Goal: Task Accomplishment & Management: Use online tool/utility

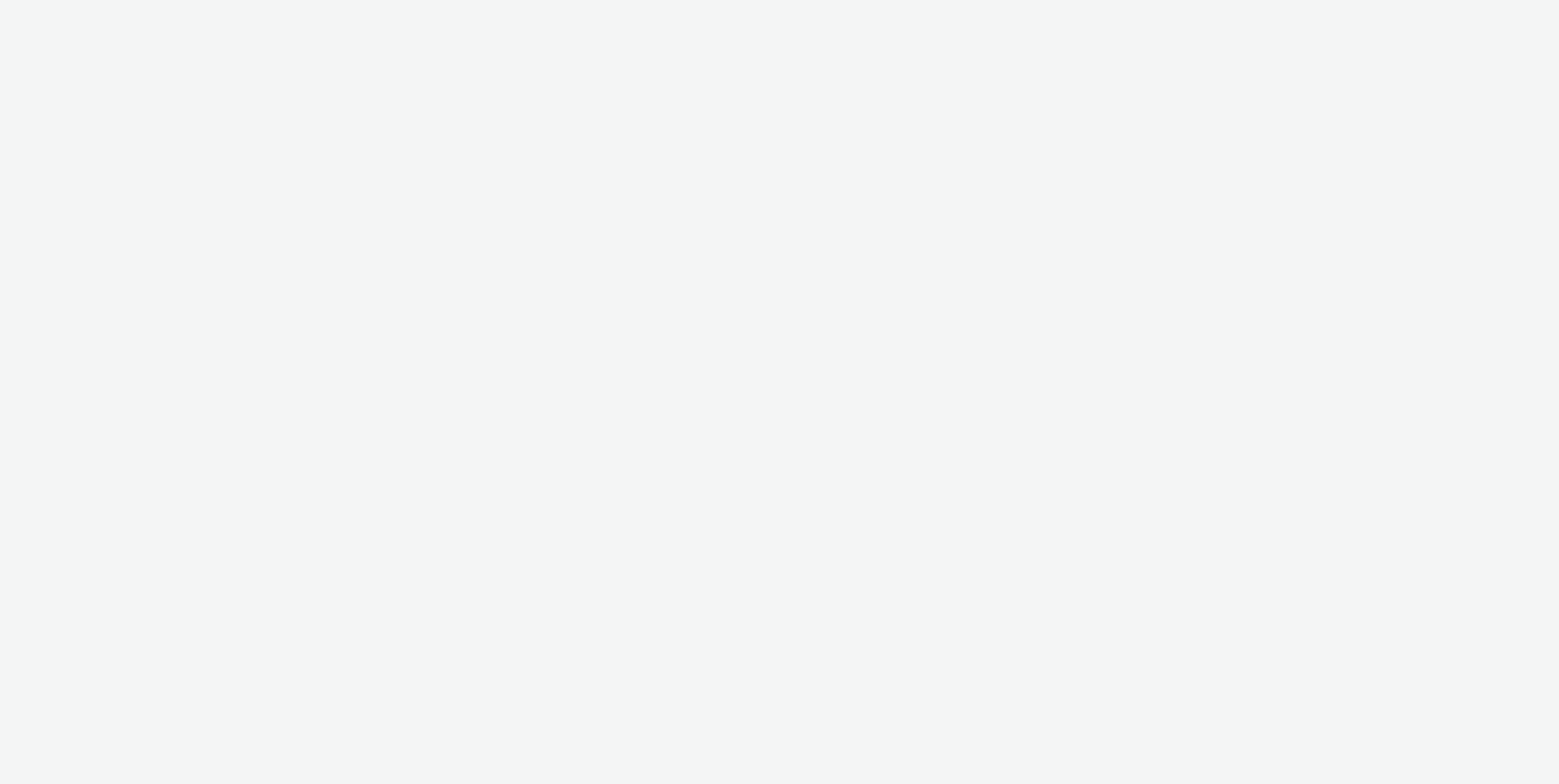
select select "d75b620b-d168-4544-9c23-465456c2ed0f"
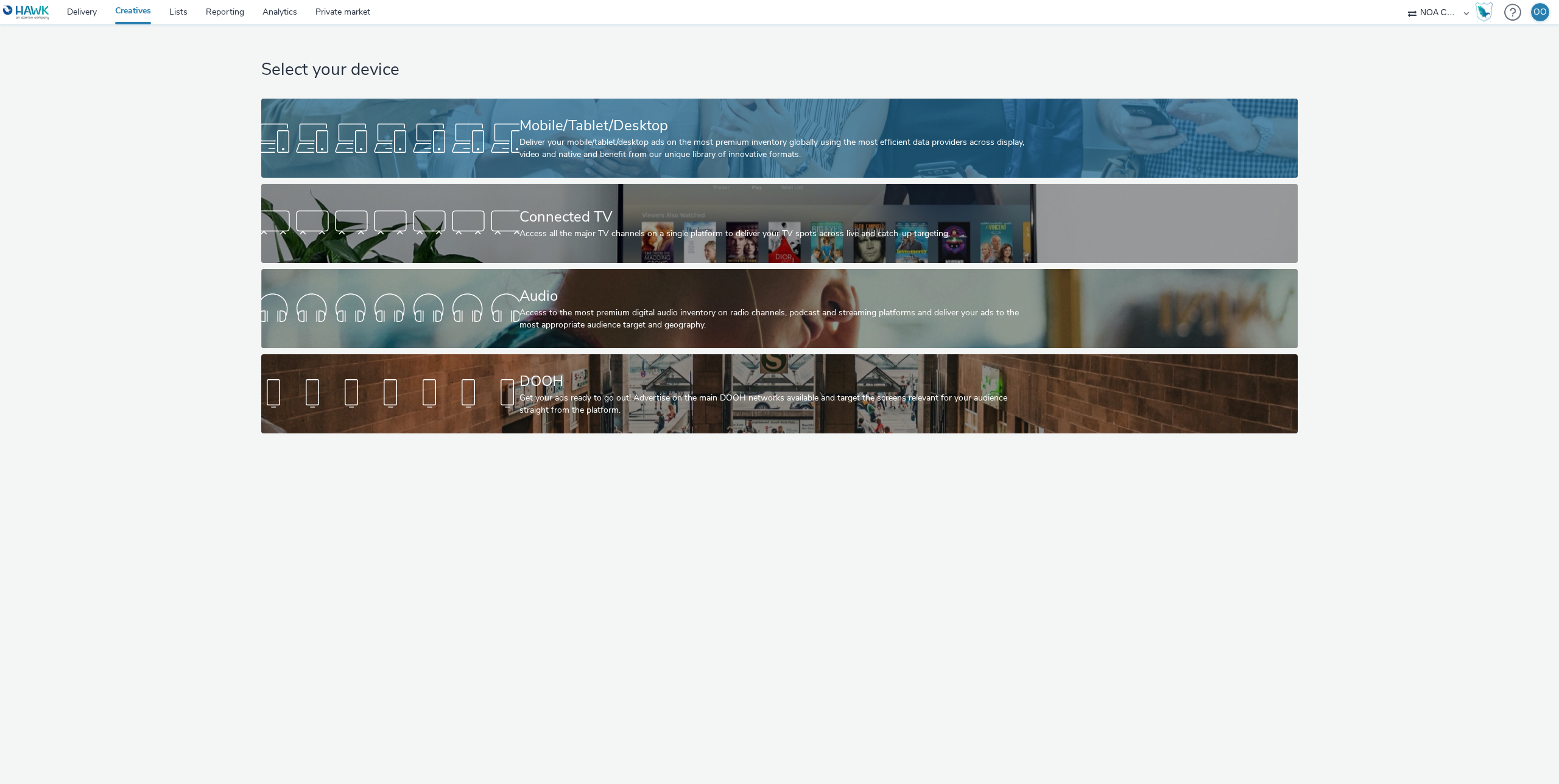
click at [568, 154] on div "Deliver your mobile/tablet/desktop ads on the most premium inventory globally u…" at bounding box center [777, 148] width 516 height 25
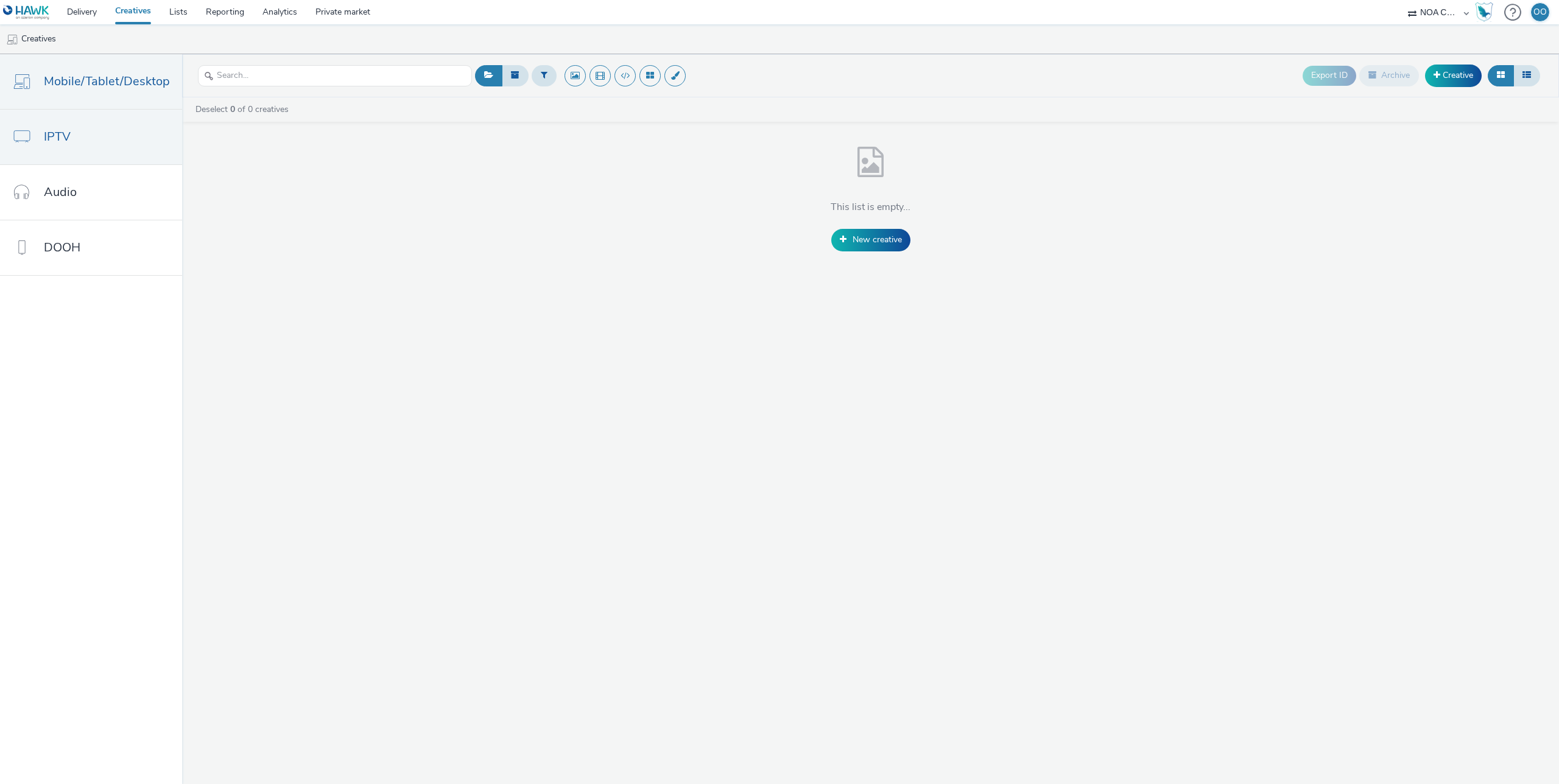
click at [61, 124] on link "IPTV" at bounding box center [91, 137] width 182 height 55
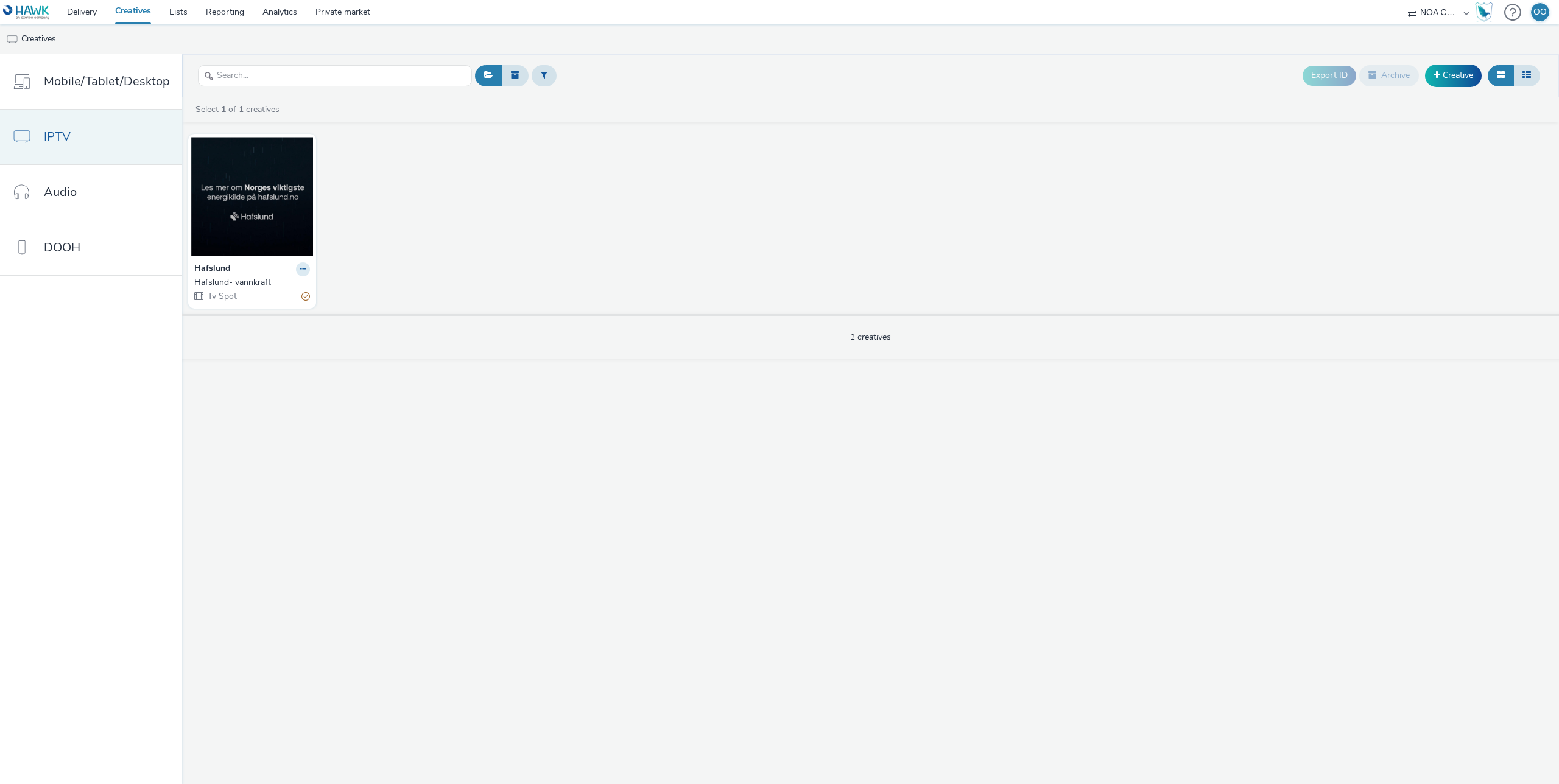
click at [101, 132] on link "IPTV" at bounding box center [91, 137] width 182 height 55
click at [300, 267] on icon at bounding box center [303, 269] width 5 height 8
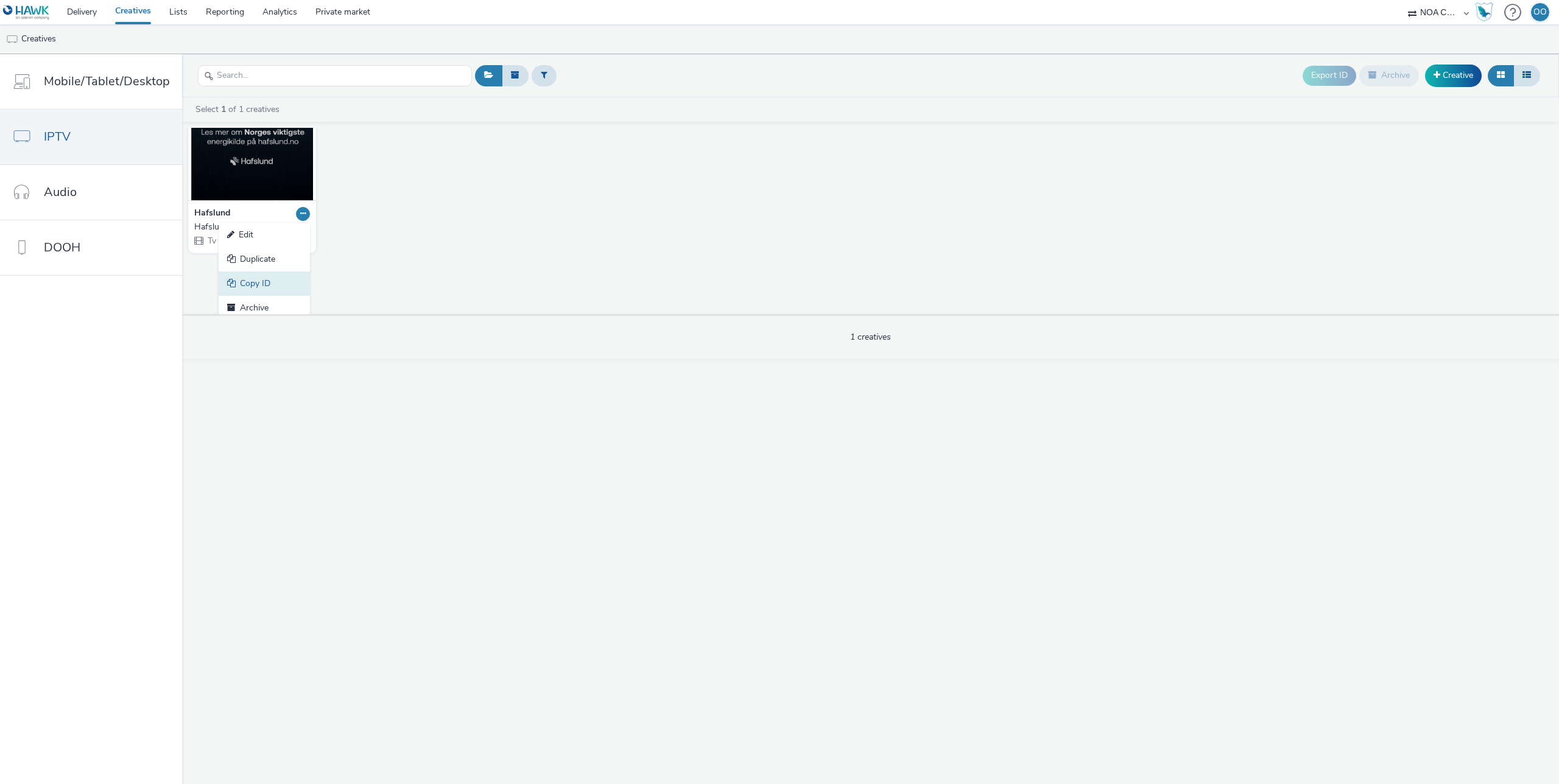
scroll to position [61, 0]
click at [514, 234] on div "Hafslund Edit Duplicate Copy ID Archive Hafslund- vannkraft Tv Spot" at bounding box center [871, 160] width 1377 height 187
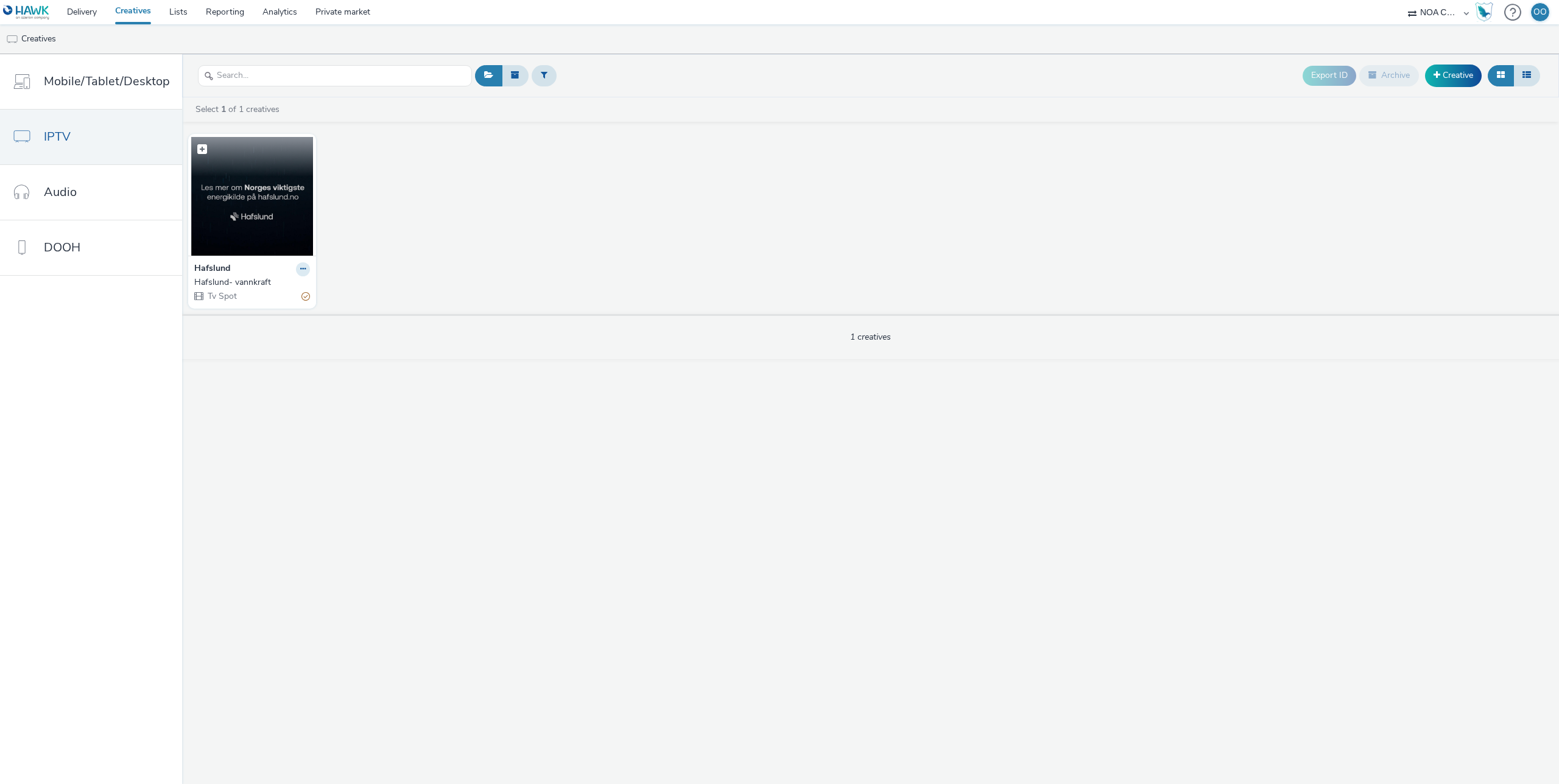
click at [262, 182] on img at bounding box center [251, 196] width 121 height 119
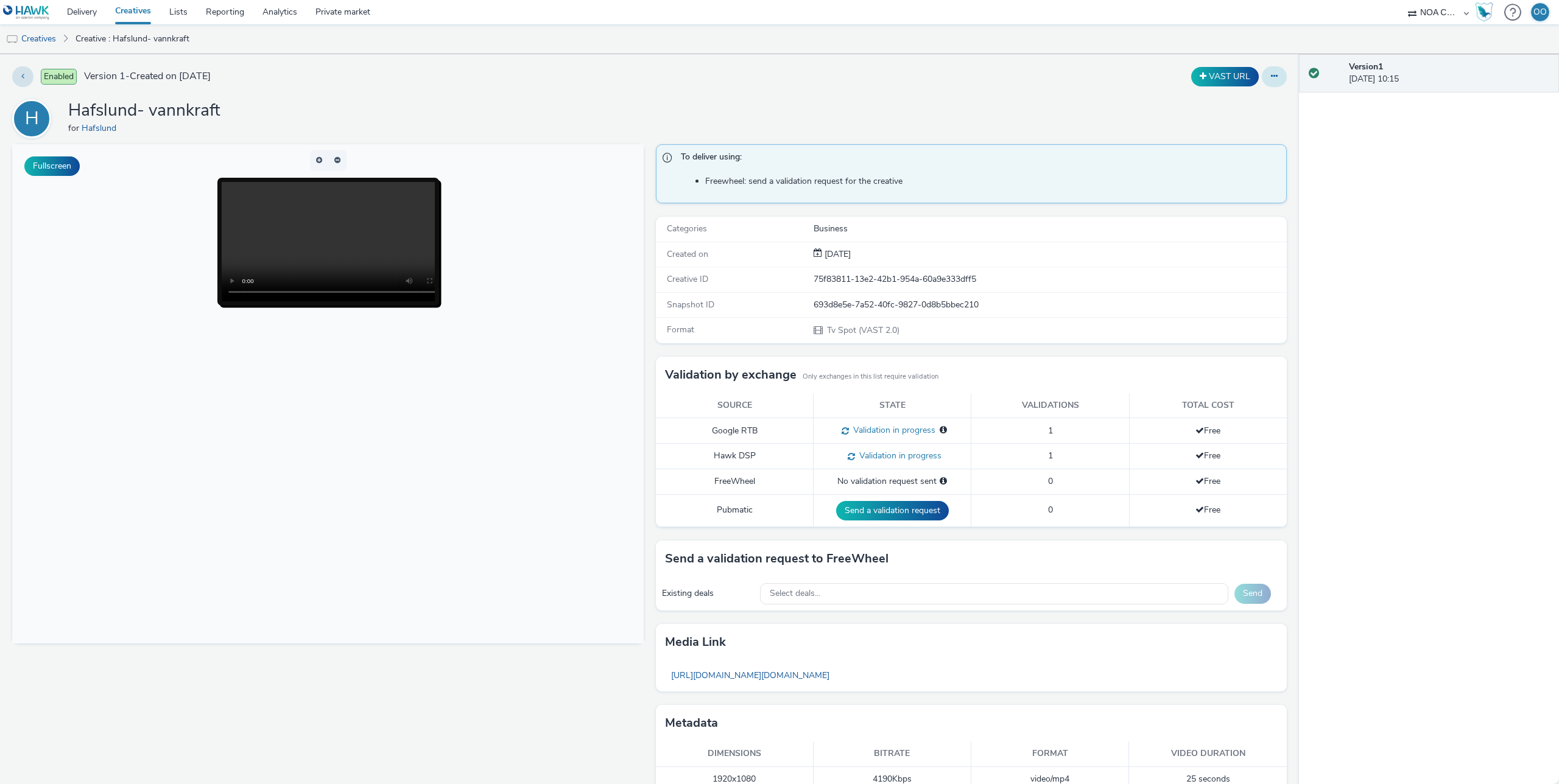
click at [1275, 77] on icon at bounding box center [1274, 76] width 7 height 8
click at [1247, 109] on link "Edit" at bounding box center [1241, 101] width 92 height 25
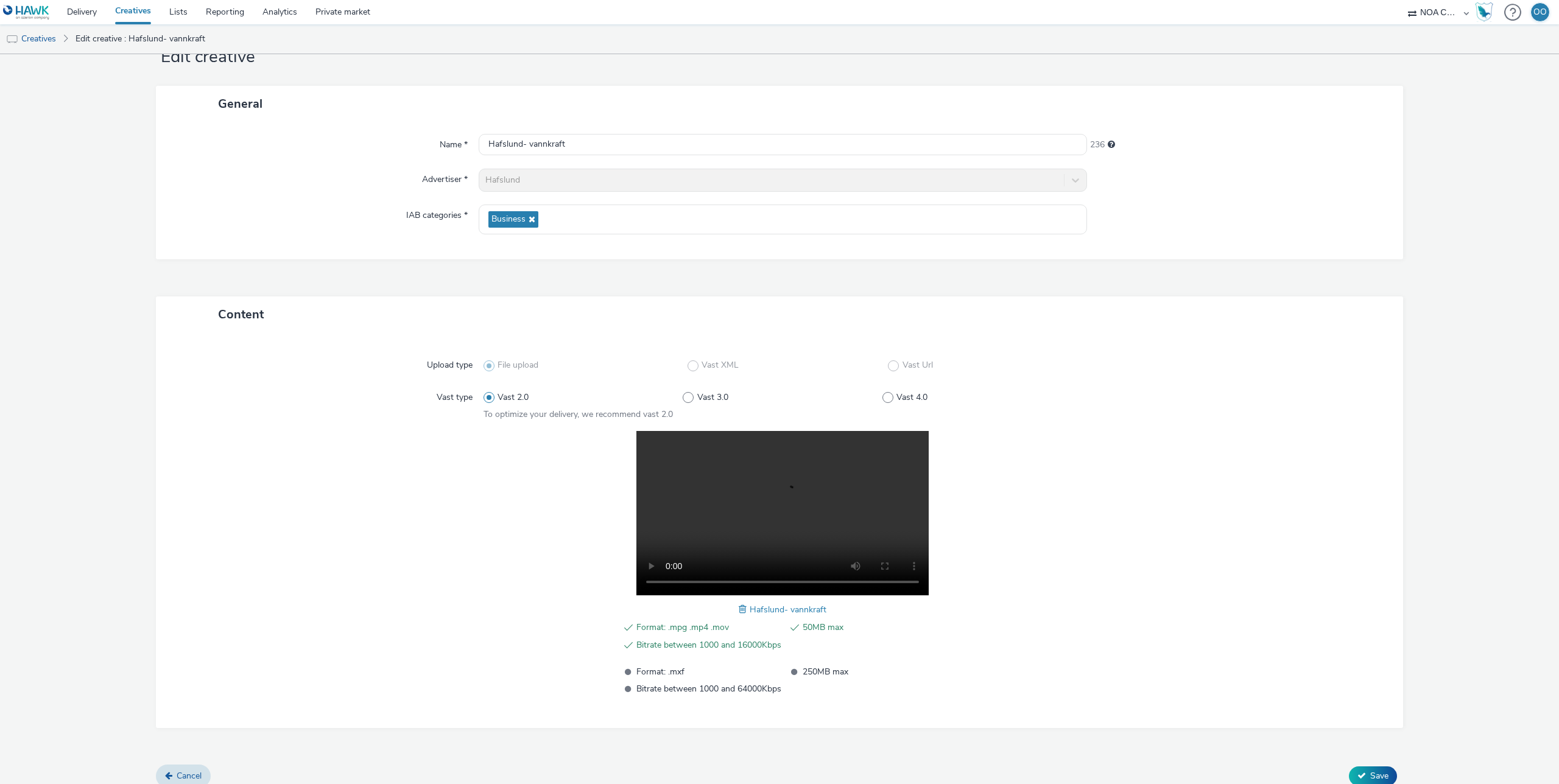
scroll to position [55, 0]
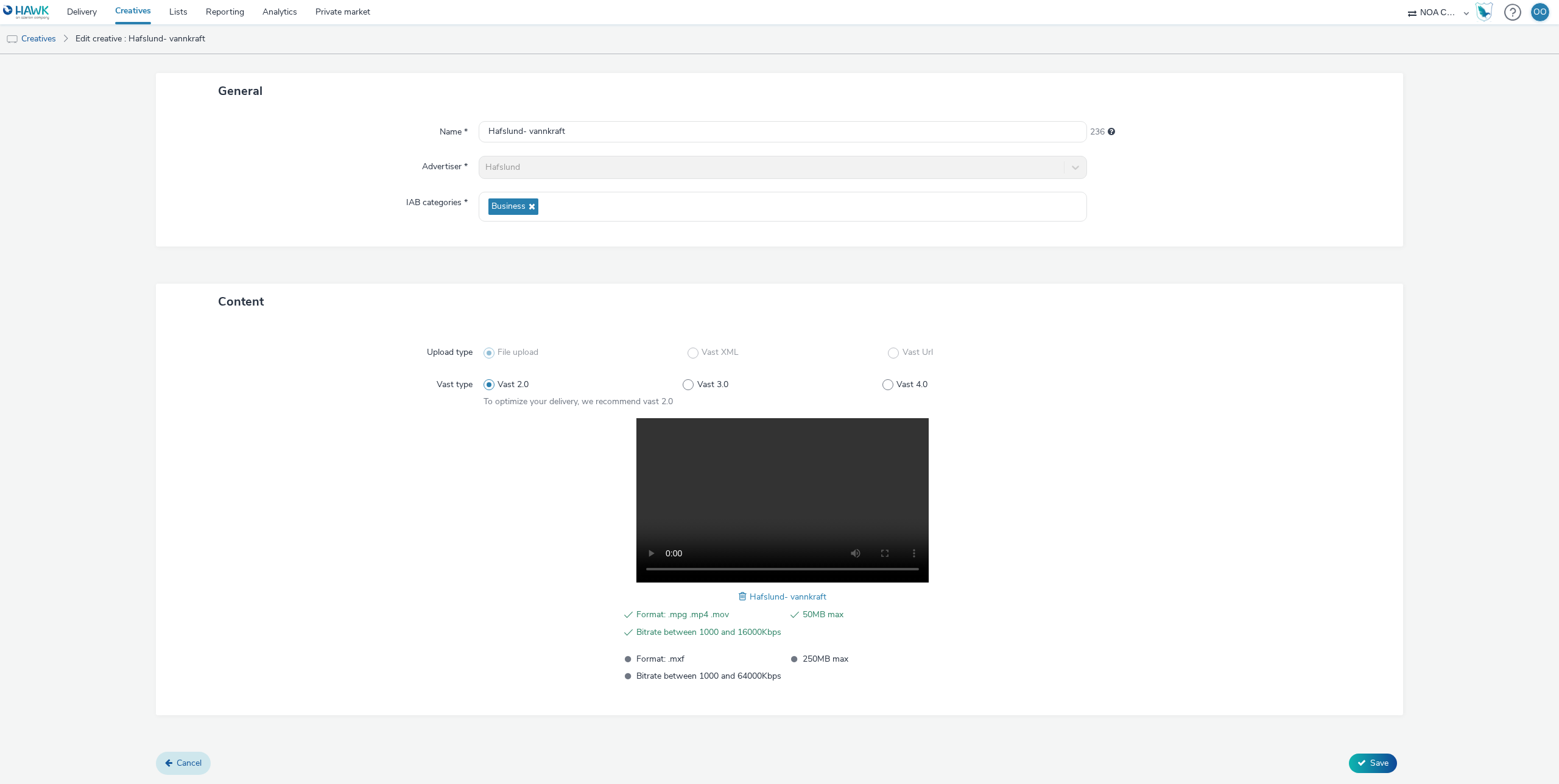
click at [193, 770] on link "Cancel" at bounding box center [183, 763] width 55 height 23
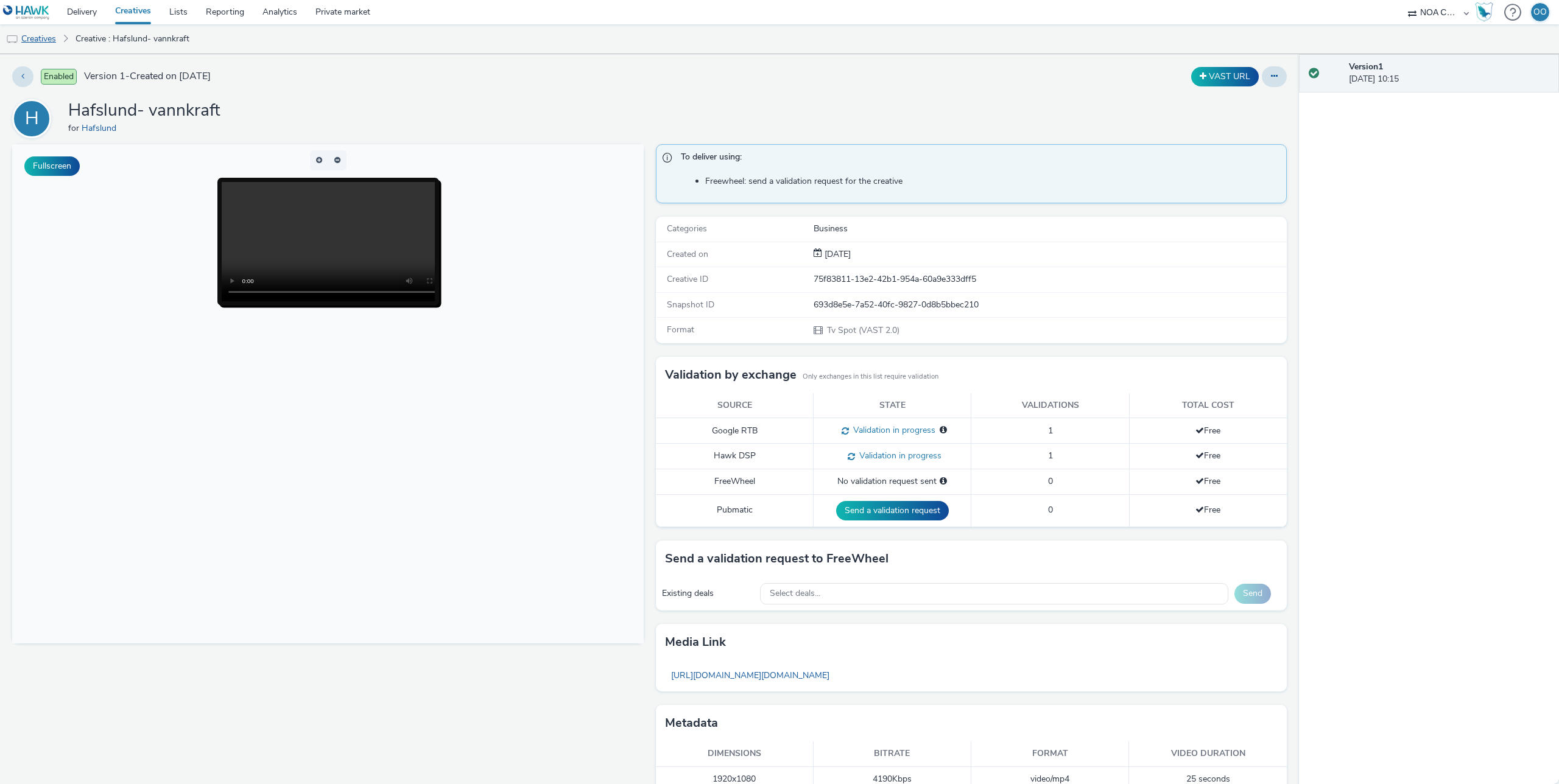
click at [40, 36] on link "Creatives" at bounding box center [31, 39] width 62 height 29
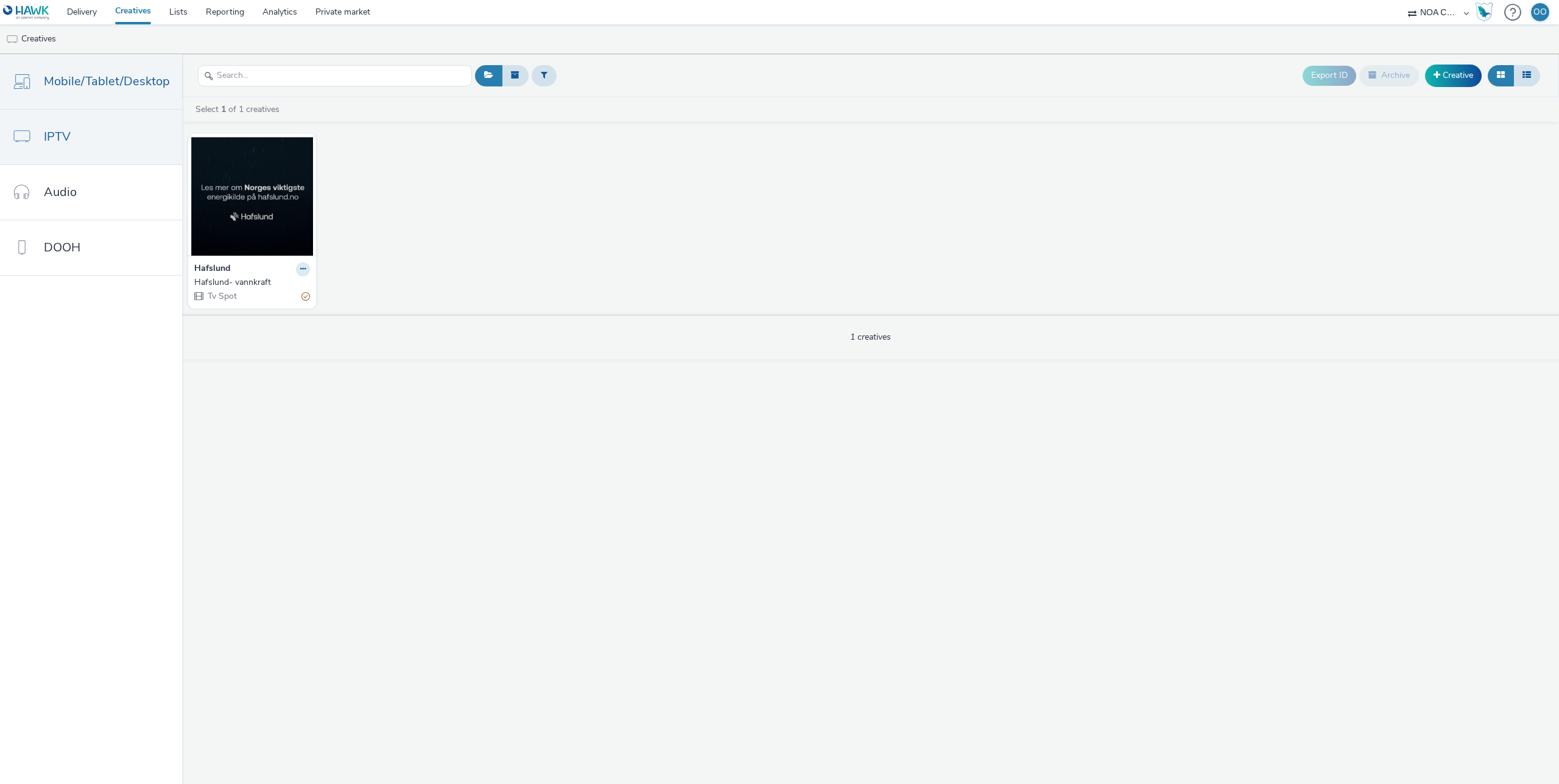
click at [68, 81] on span "Mobile/Tablet/Desktop" at bounding box center [107, 81] width 126 height 18
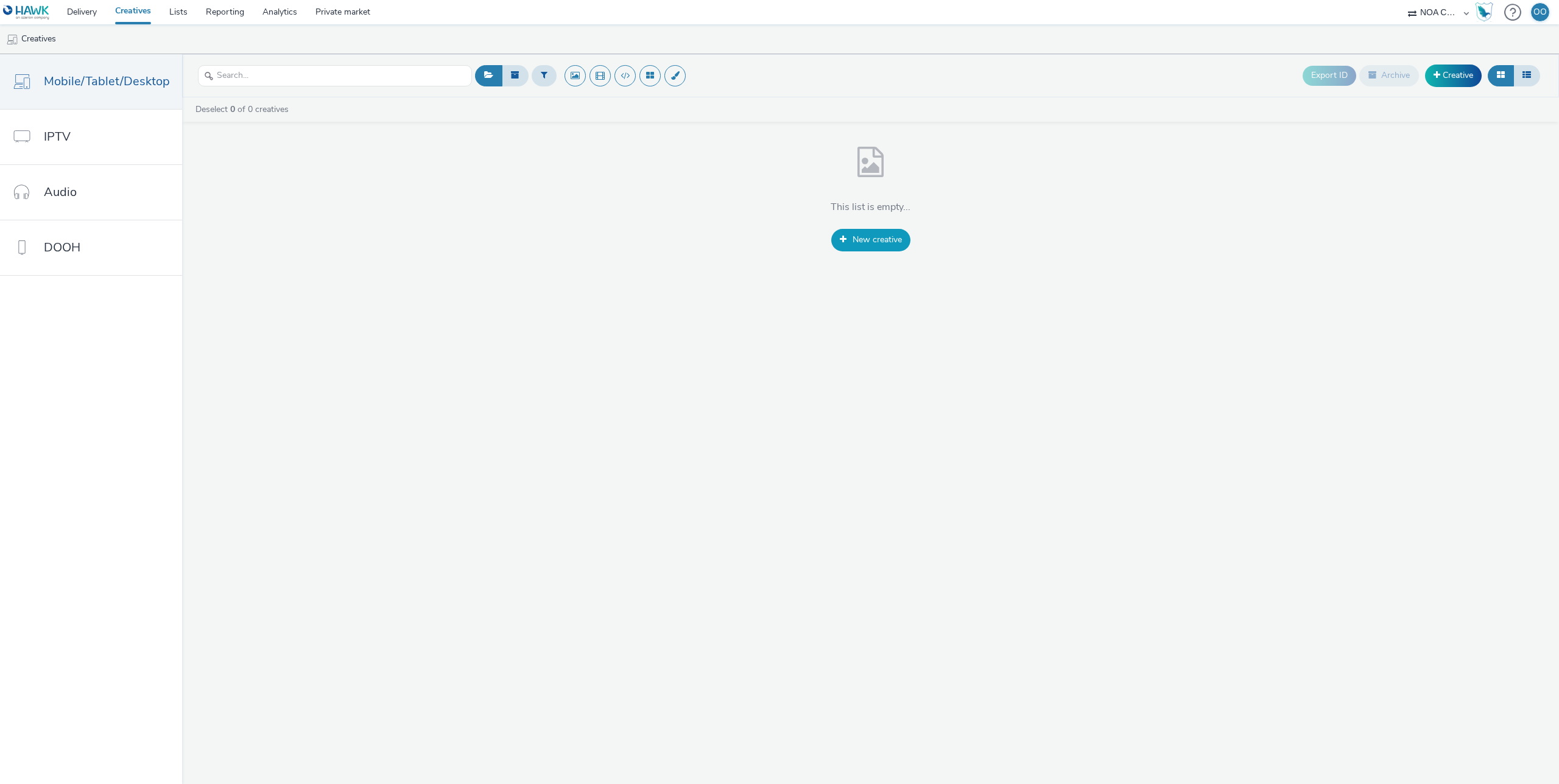
click at [887, 236] on span "New creative" at bounding box center [877, 239] width 49 height 12
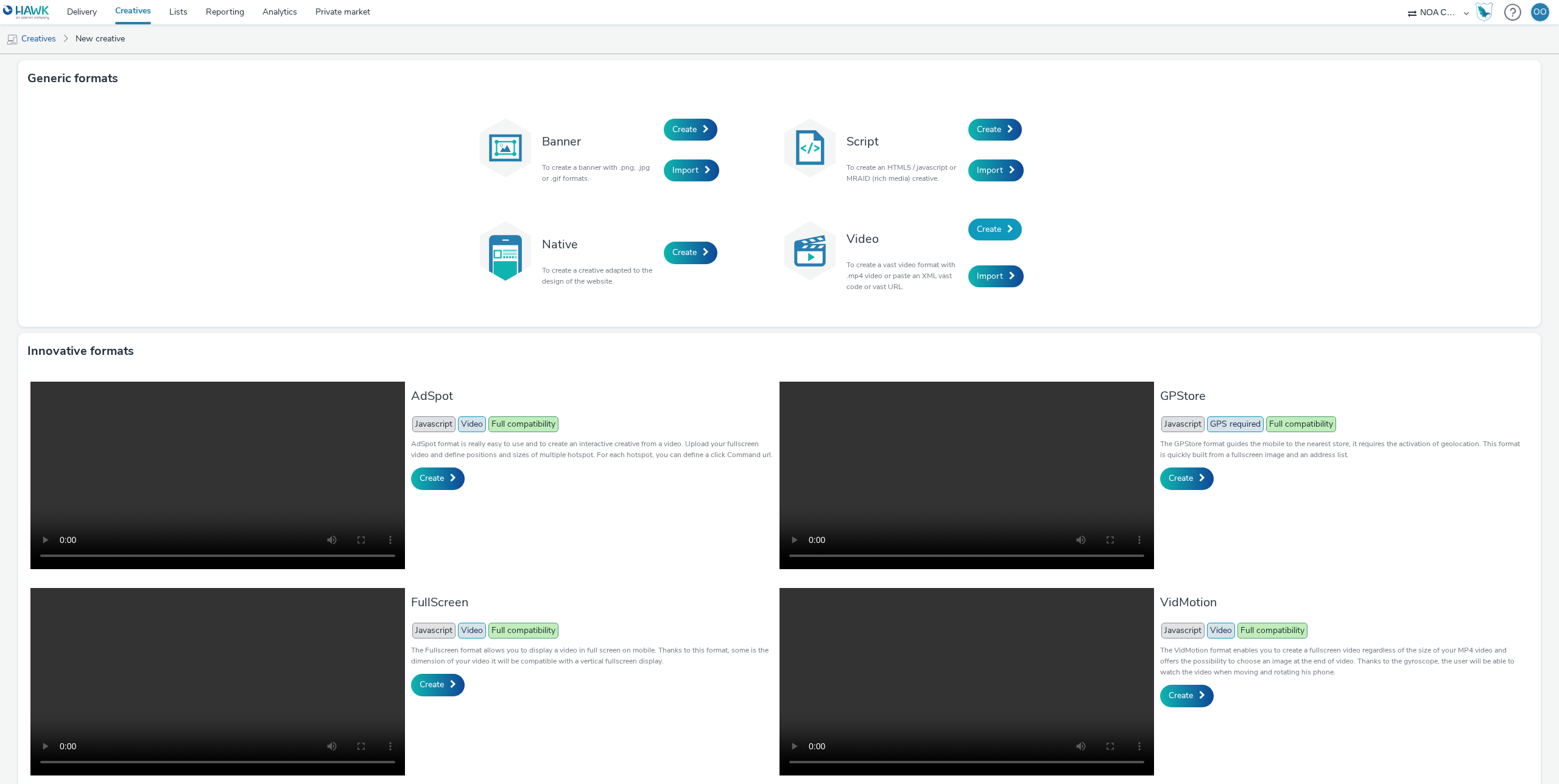
click at [992, 232] on span "Create" at bounding box center [989, 229] width 25 height 12
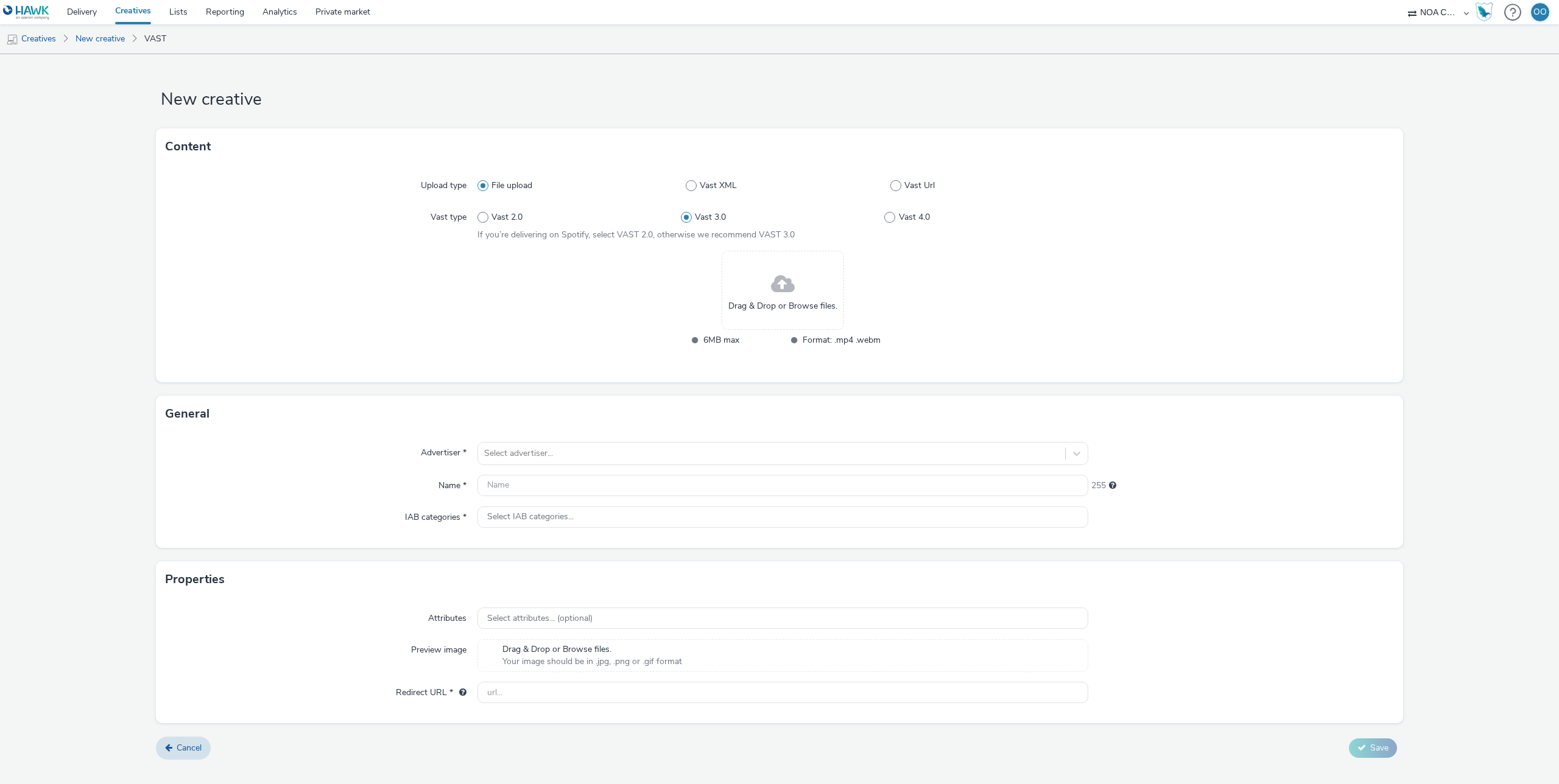
click at [788, 297] on span at bounding box center [782, 284] width 24 height 32
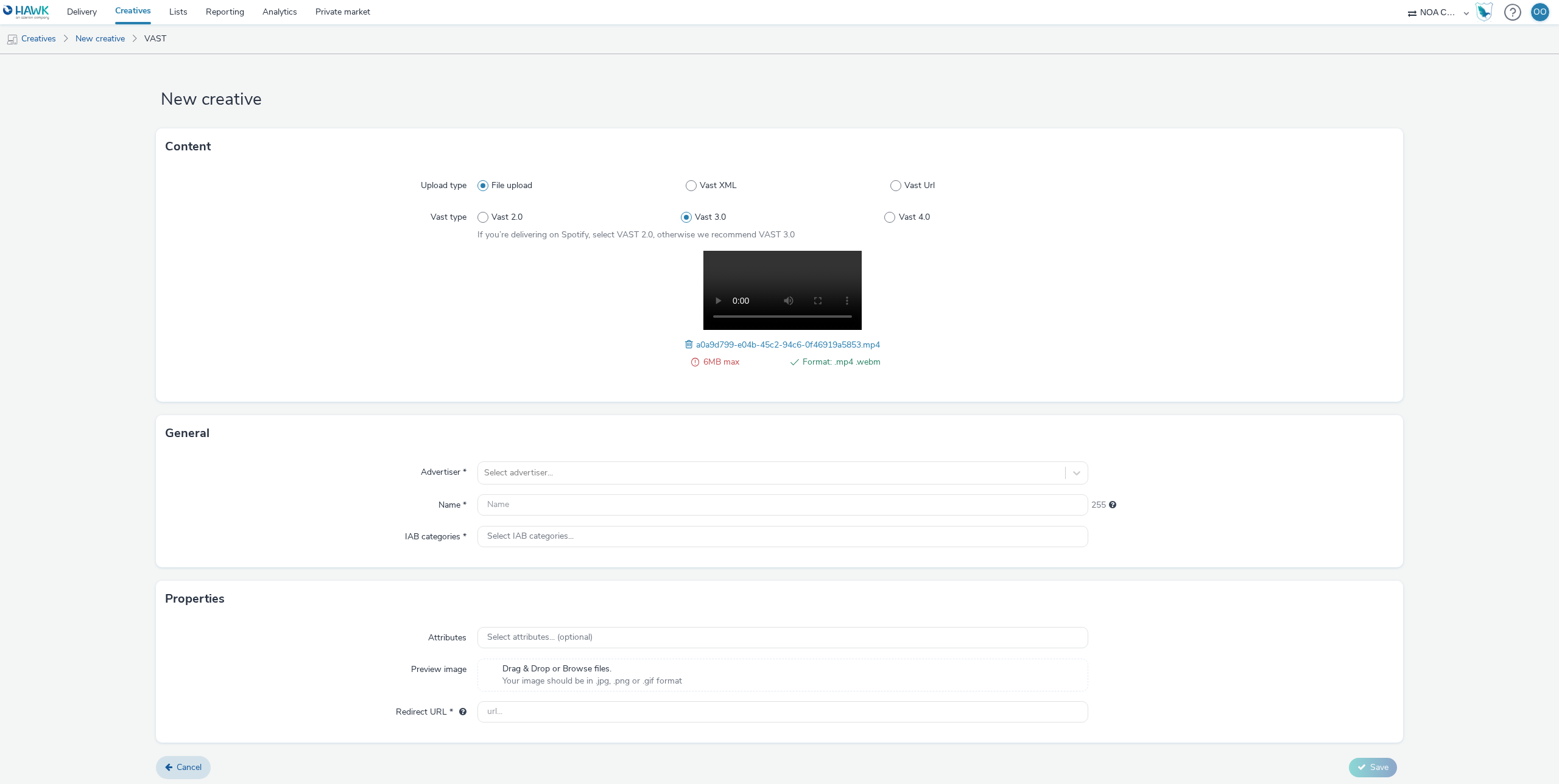
click at [379, 328] on div at bounding box center [321, 316] width 311 height 131
click at [685, 344] on span at bounding box center [690, 343] width 11 height 14
click at [580, 464] on div "Select advertiser..." at bounding box center [771, 473] width 587 height 20
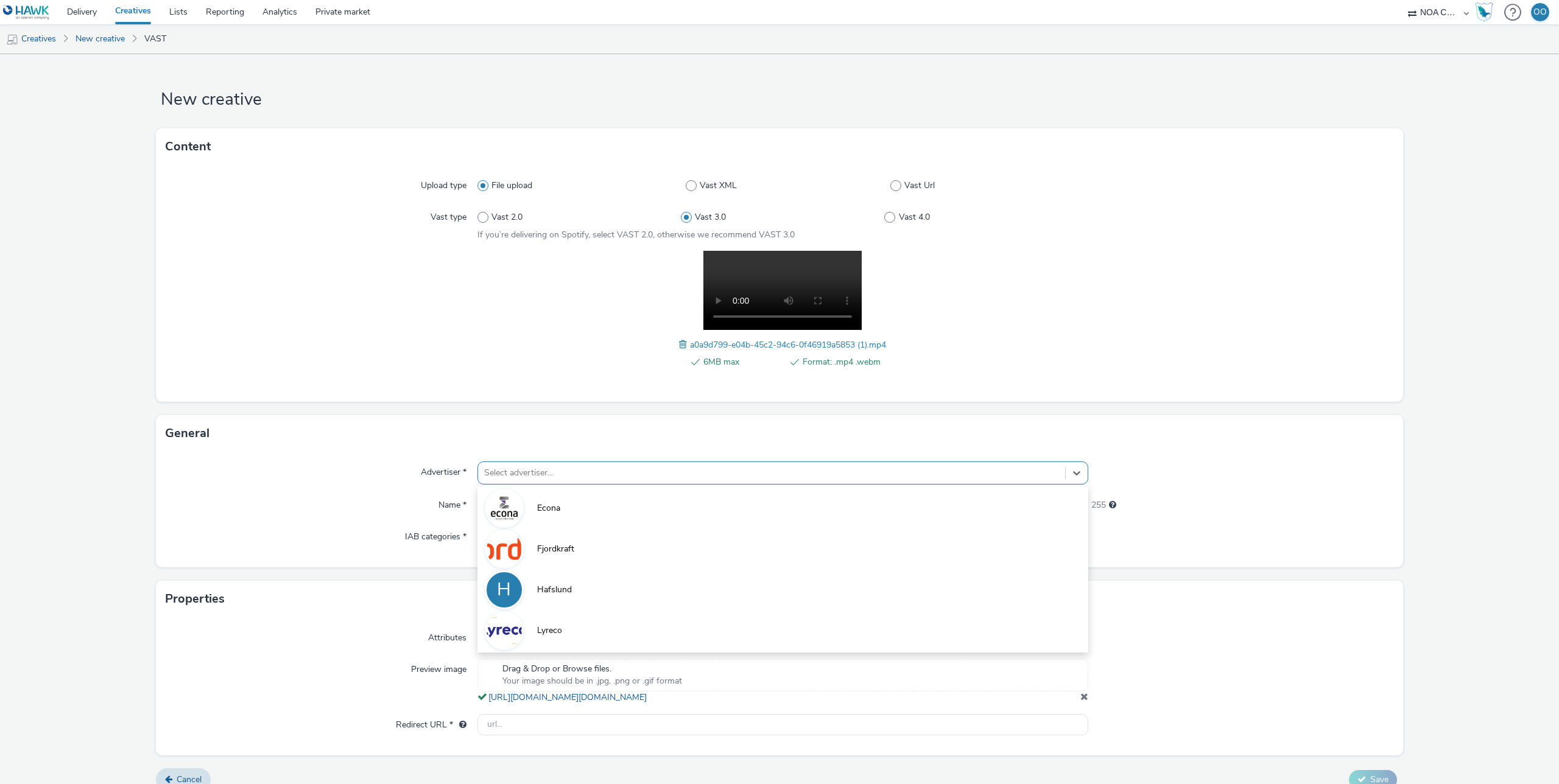
click at [592, 595] on li "H Hafslund" at bounding box center [782, 589] width 611 height 41
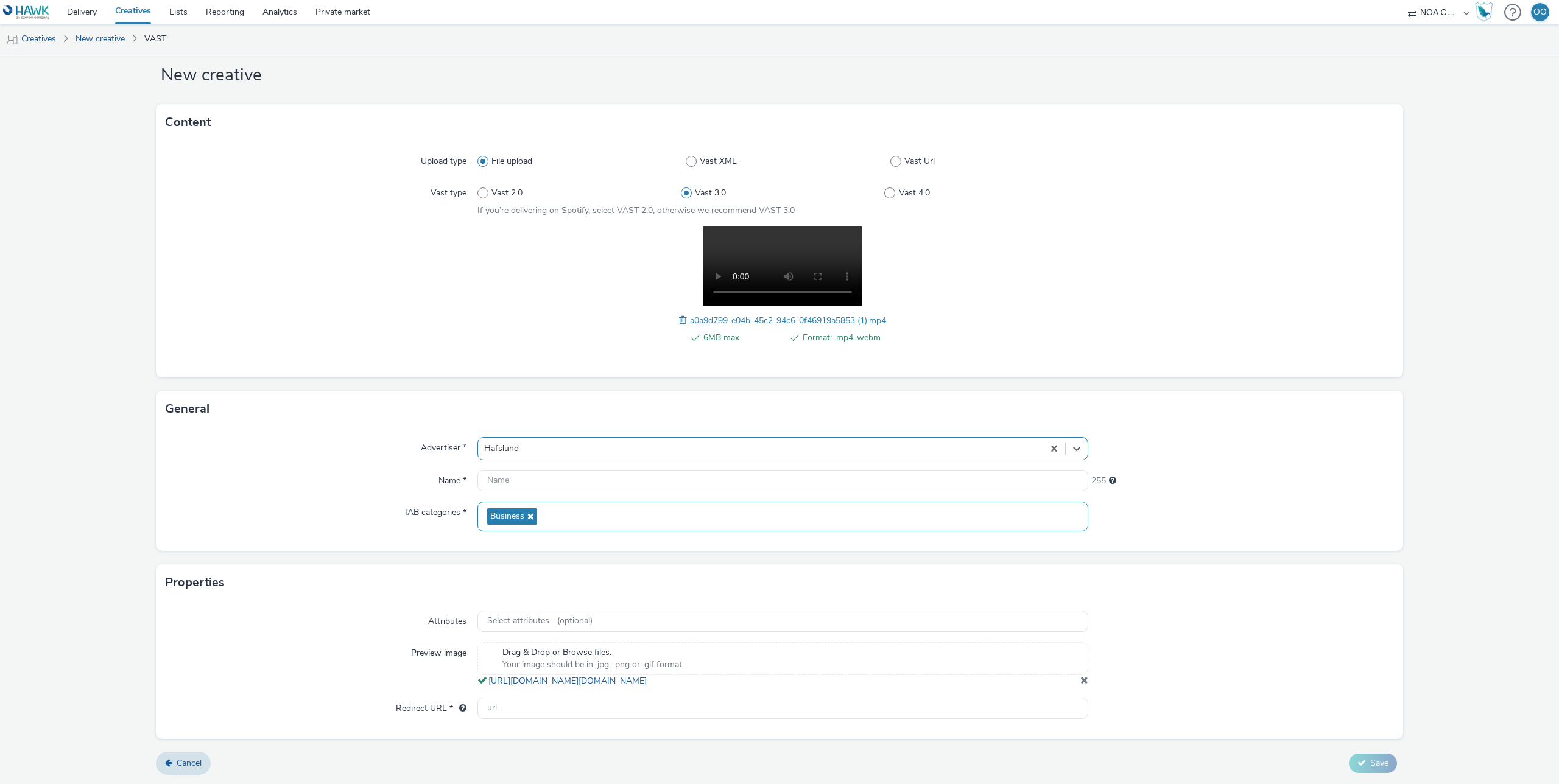
scroll to position [33, 0]
click at [549, 473] on input "text" at bounding box center [782, 480] width 611 height 21
type input "Hafslund - Vannkraft - 16x9"
click at [1248, 520] on div at bounding box center [1241, 516] width 306 height 30
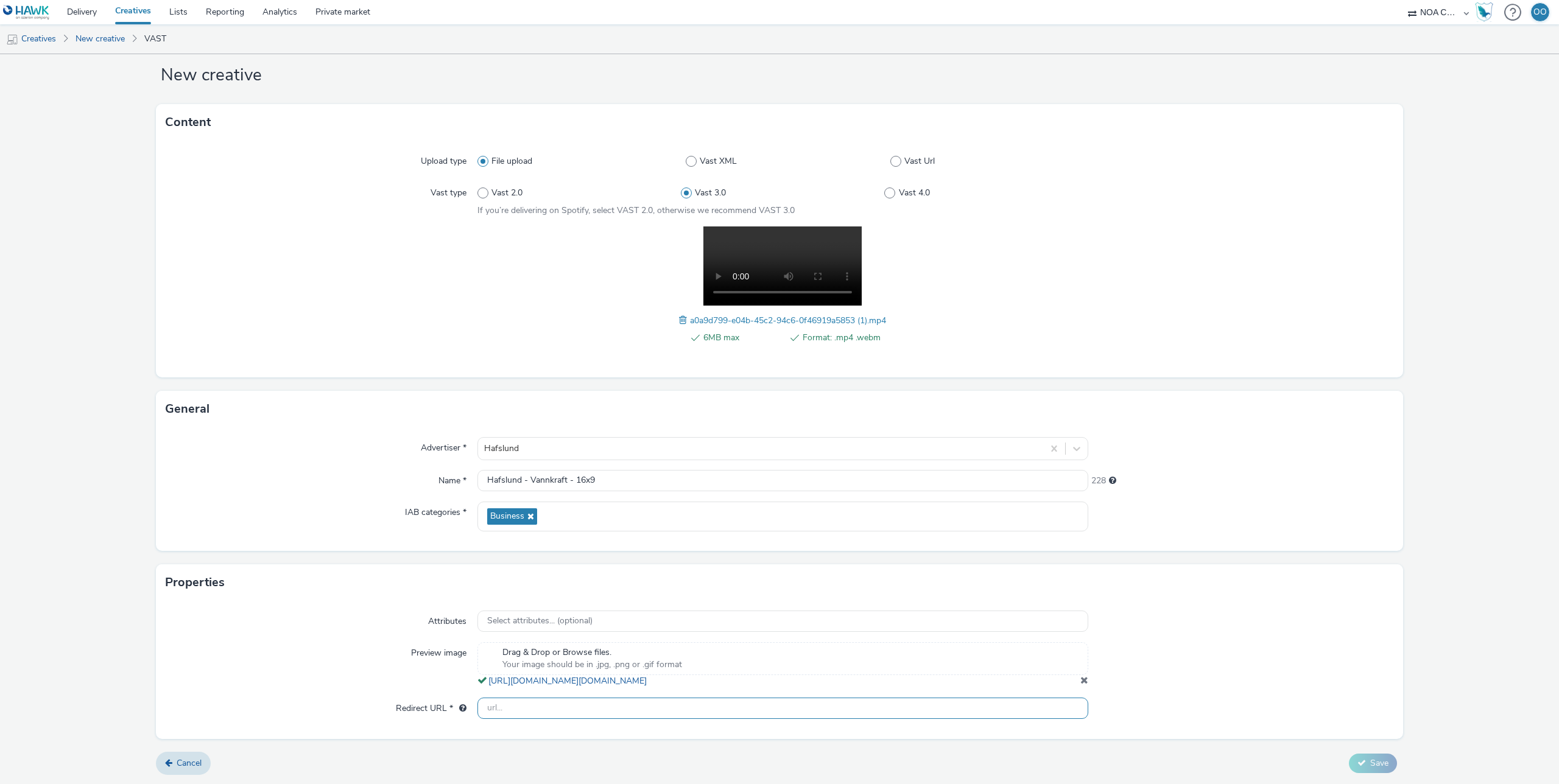
click at [890, 719] on input "text" at bounding box center [782, 708] width 611 height 21
click at [522, 716] on input "text" at bounding box center [782, 708] width 611 height 21
paste input "https://www.hafslund.no/vannkraft-kampanjeside25"
type input "https://www.hafslund.no/vannkraft-kampanjeside25"
click at [379, 655] on div "Preview image" at bounding box center [321, 664] width 311 height 45
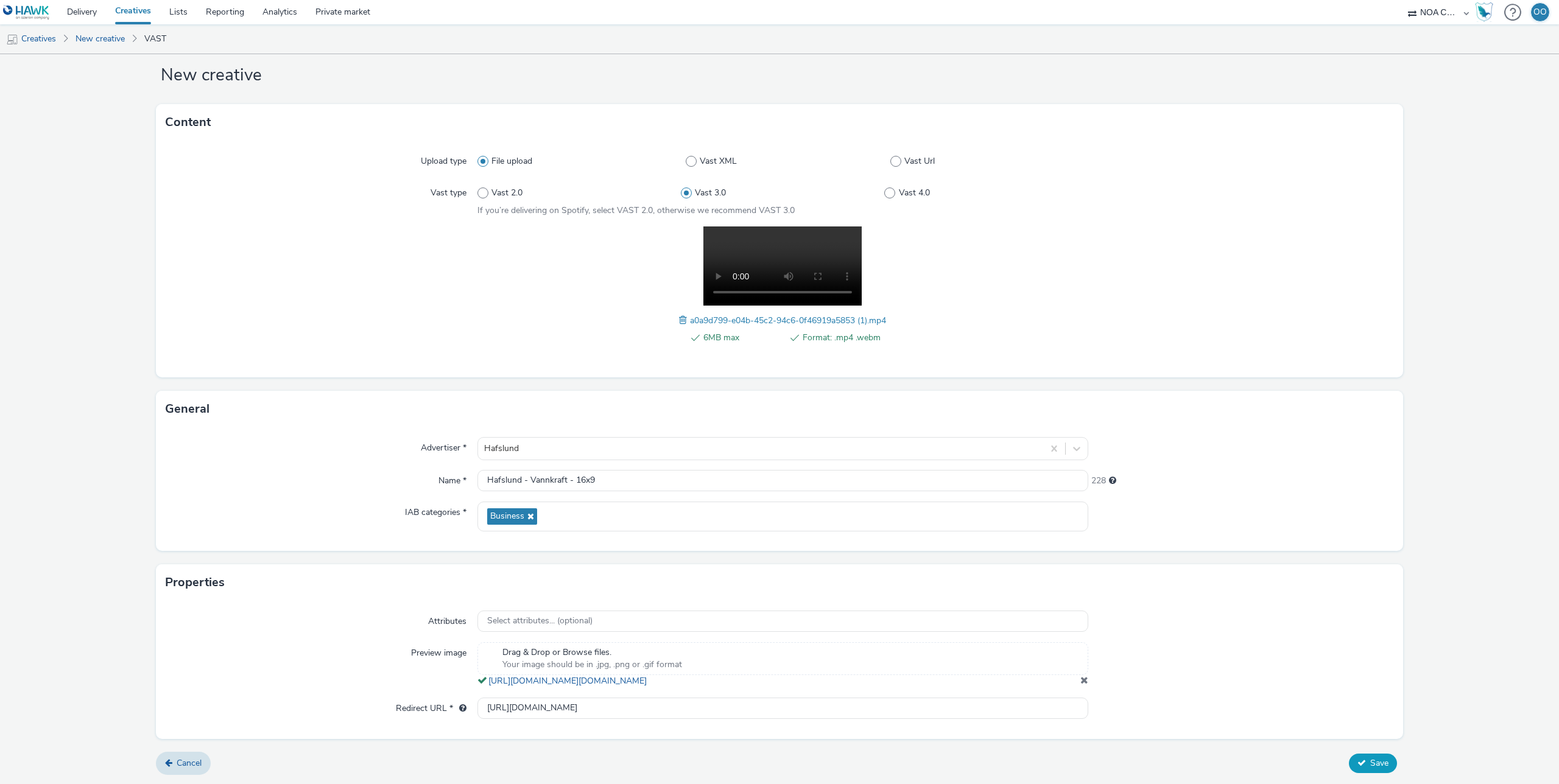
click at [1374, 769] on span "Save" at bounding box center [1379, 763] width 19 height 12
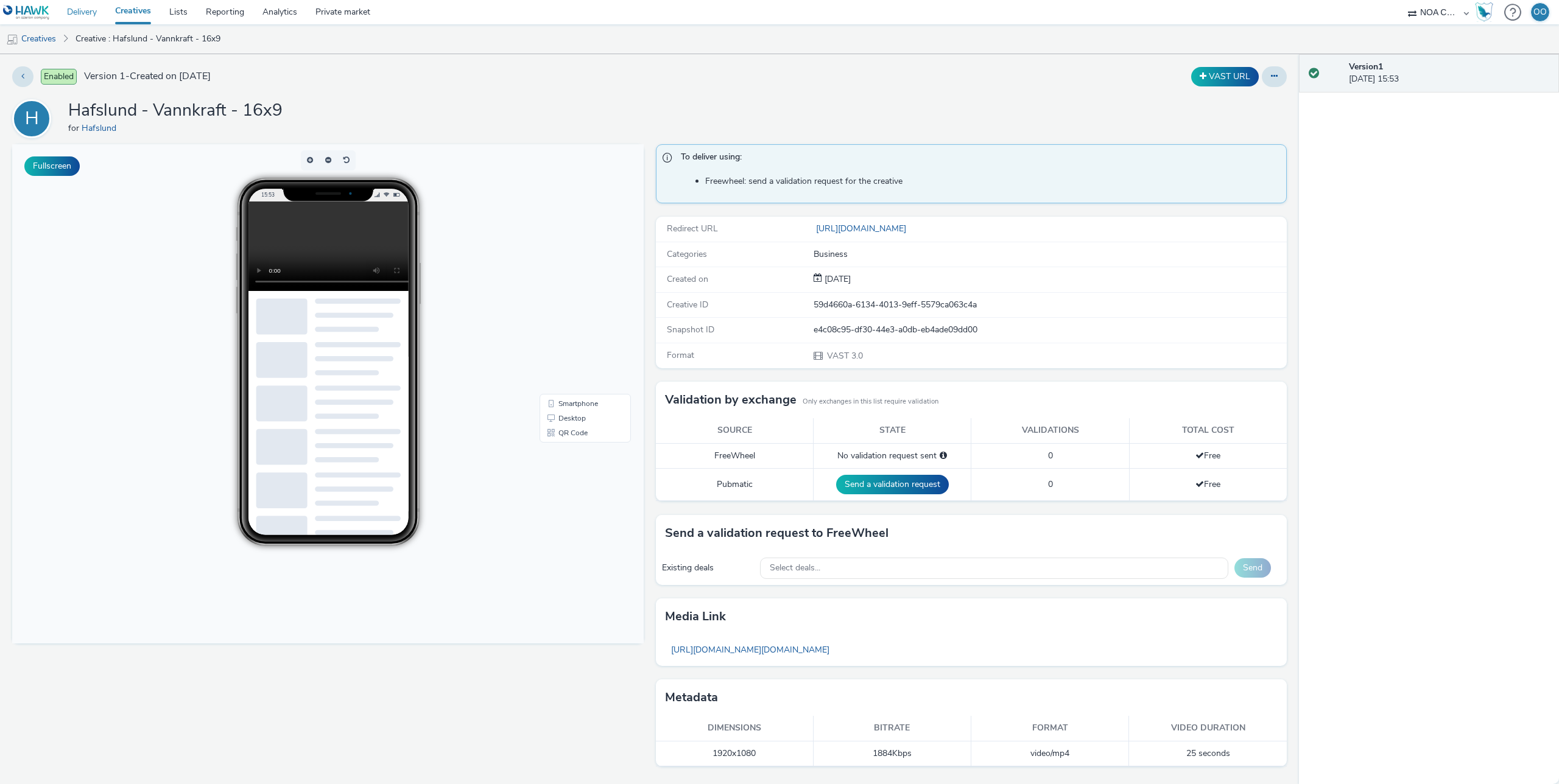
click at [92, 13] on link "Delivery" at bounding box center [81, 12] width 48 height 25
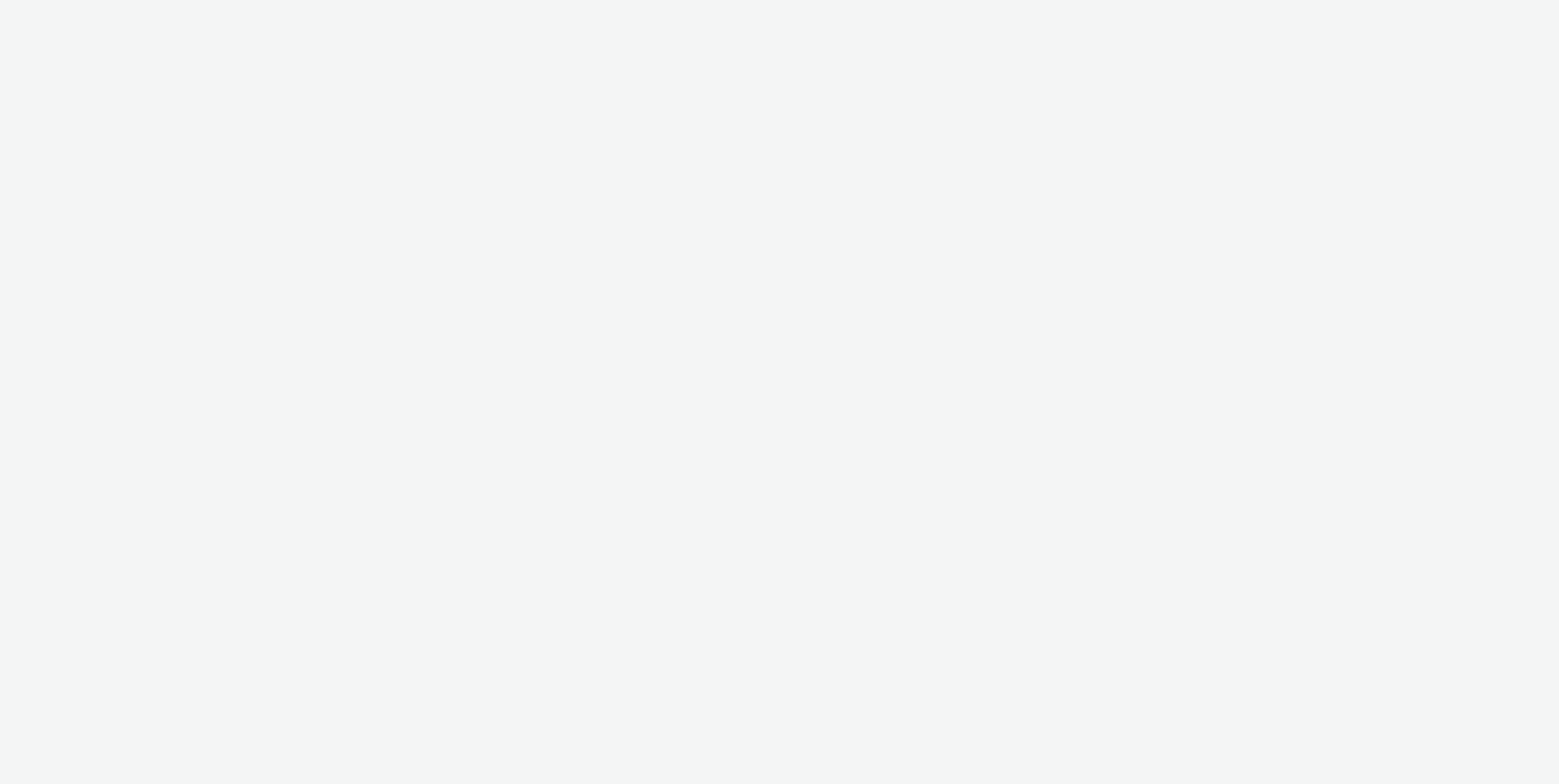
select select "d75b620b-d168-4544-9c23-465456c2ed0f"
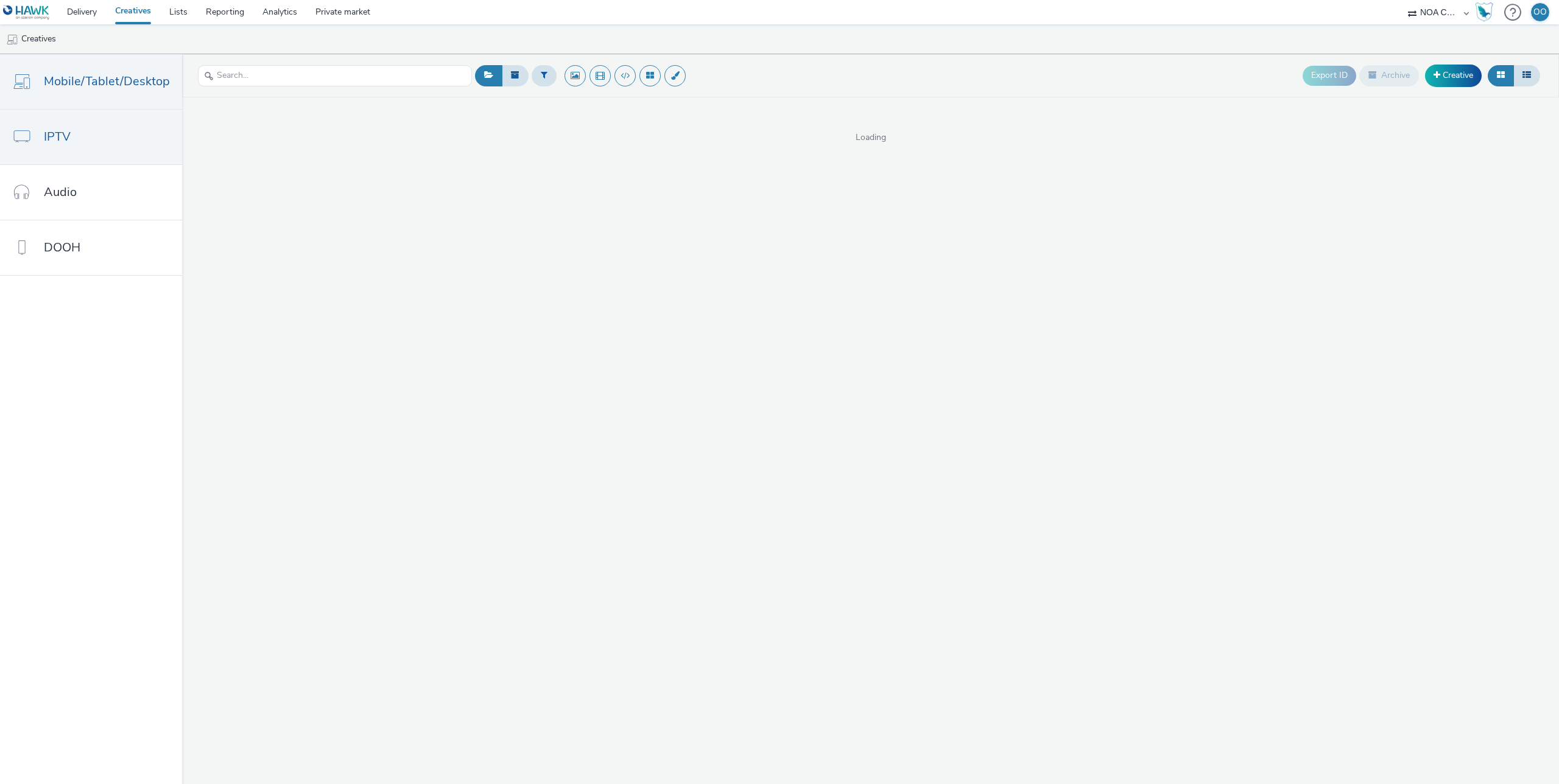
click at [84, 145] on link "IPTV" at bounding box center [91, 137] width 182 height 55
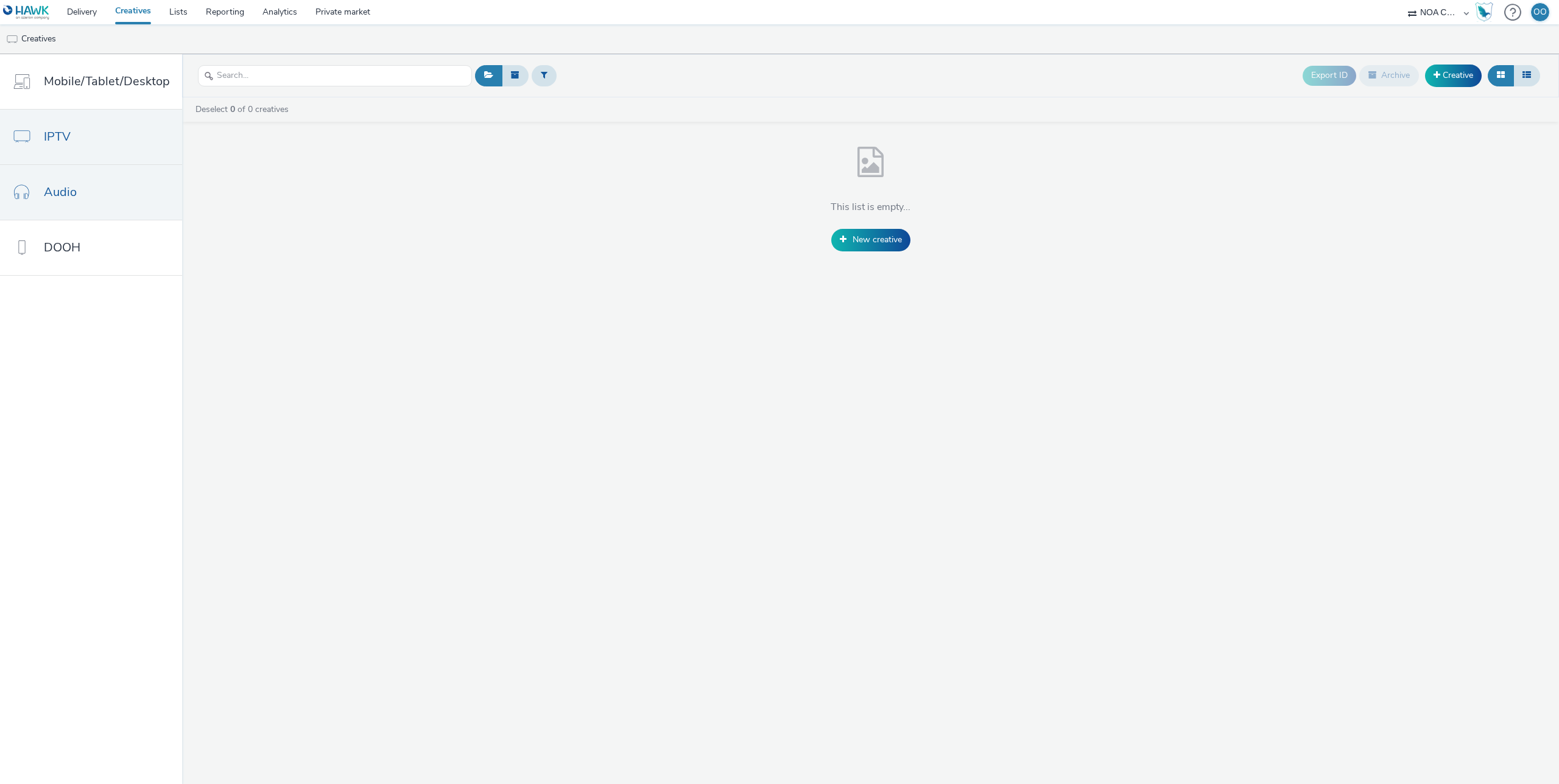
click at [126, 197] on link "Audio" at bounding box center [91, 192] width 182 height 55
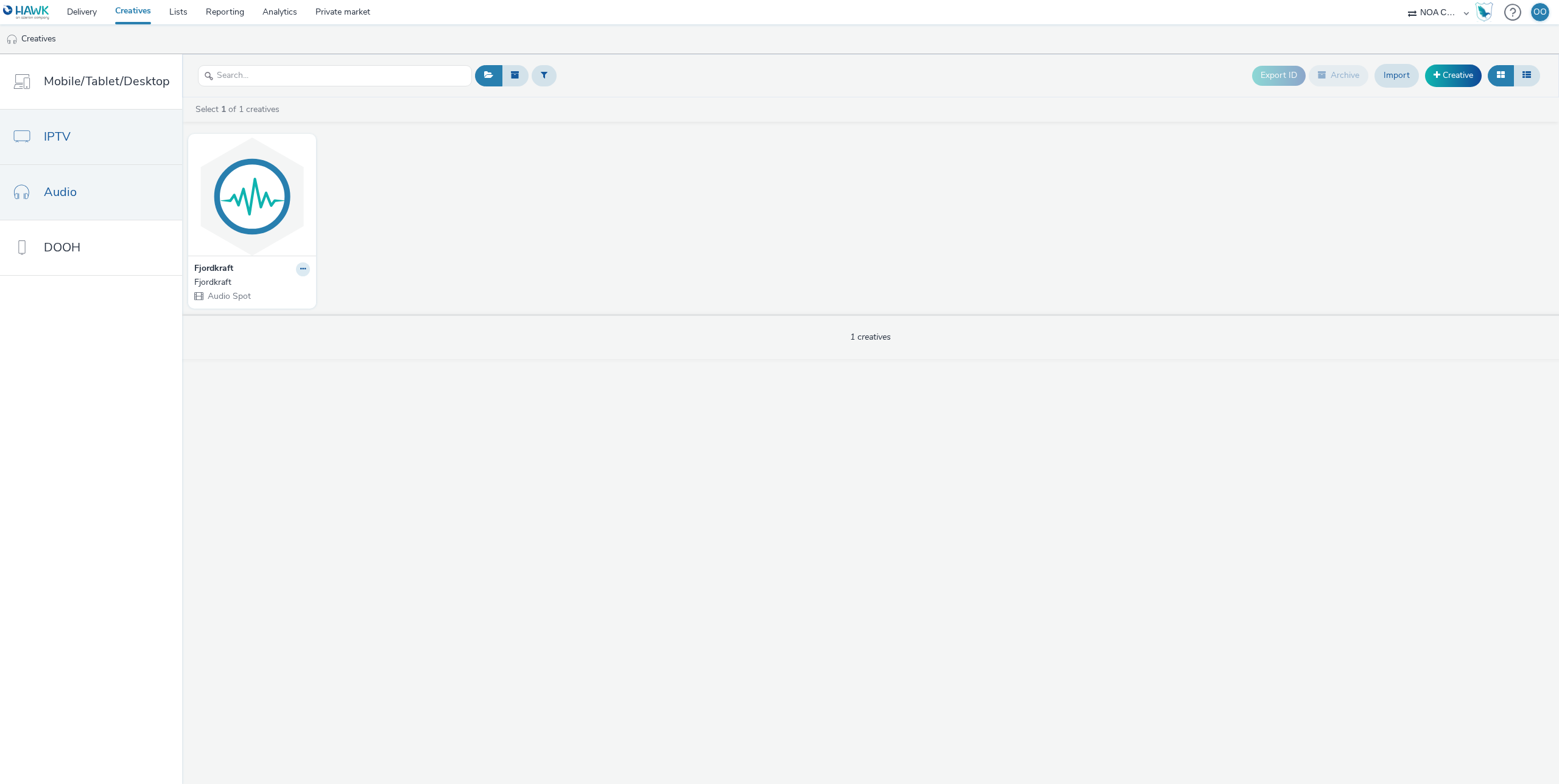
click at [103, 152] on link "IPTV" at bounding box center [91, 137] width 182 height 55
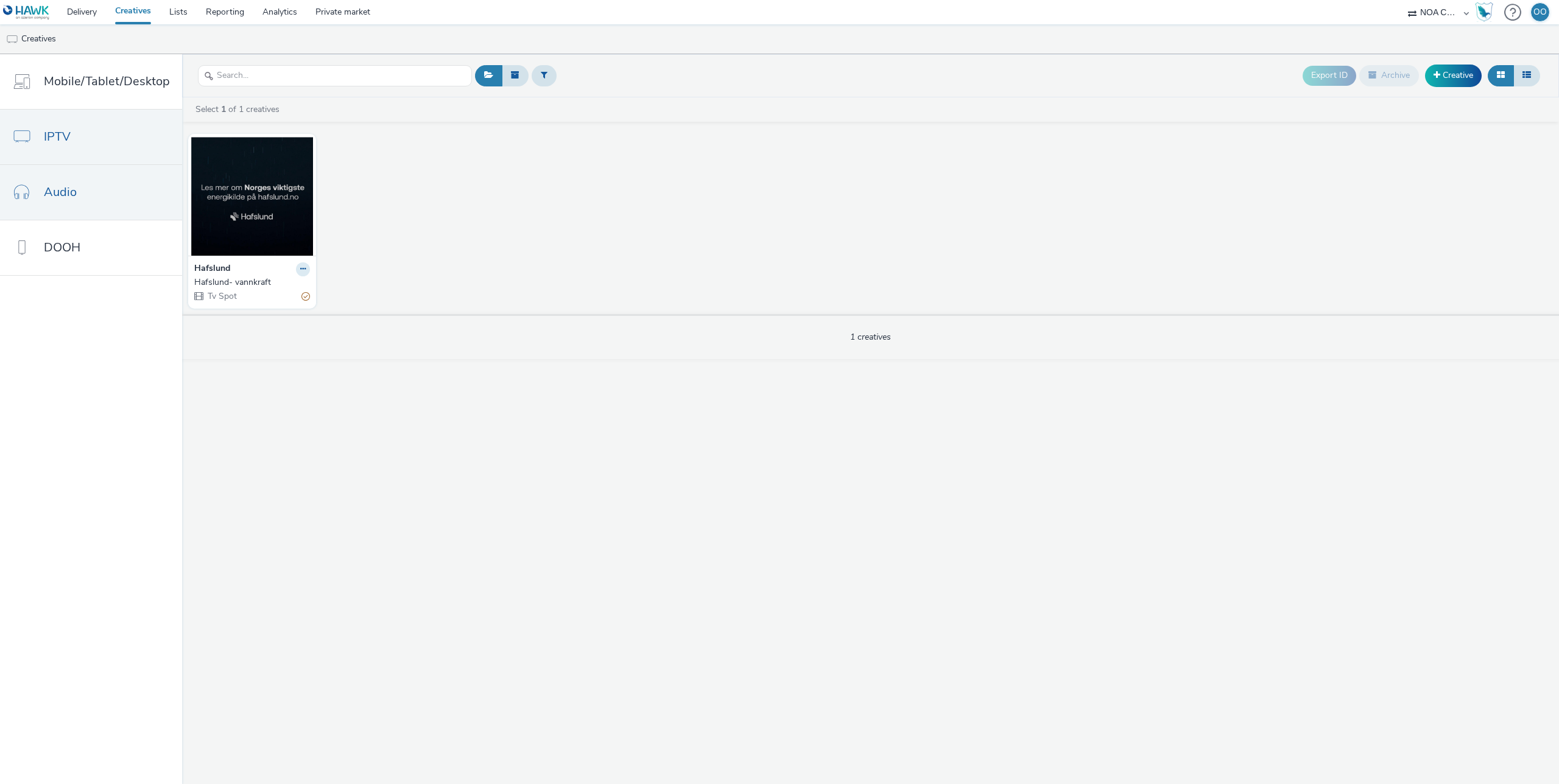
click at [100, 198] on link "Audio" at bounding box center [91, 192] width 182 height 55
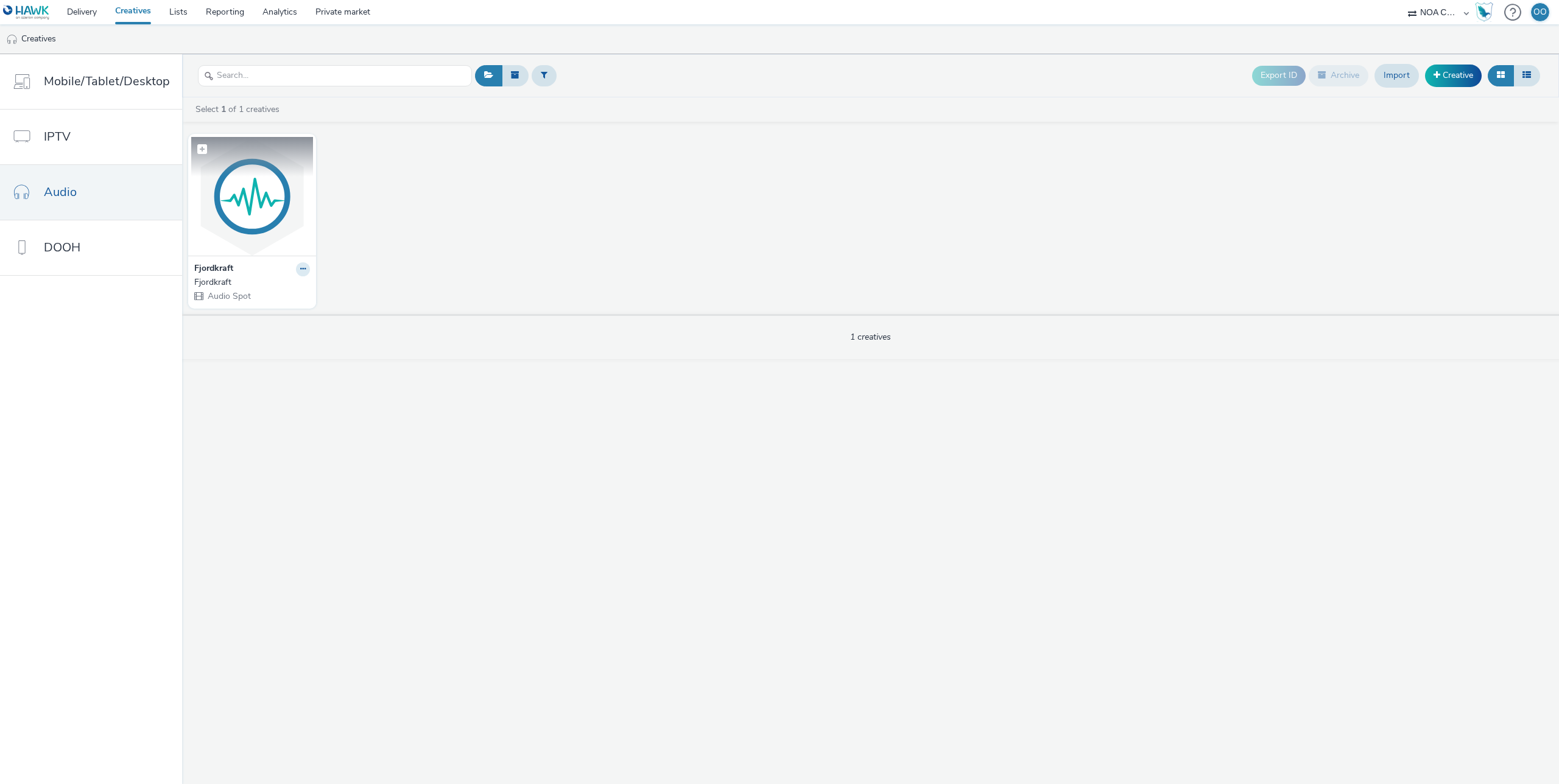
click at [251, 222] on img at bounding box center [251, 196] width 121 height 119
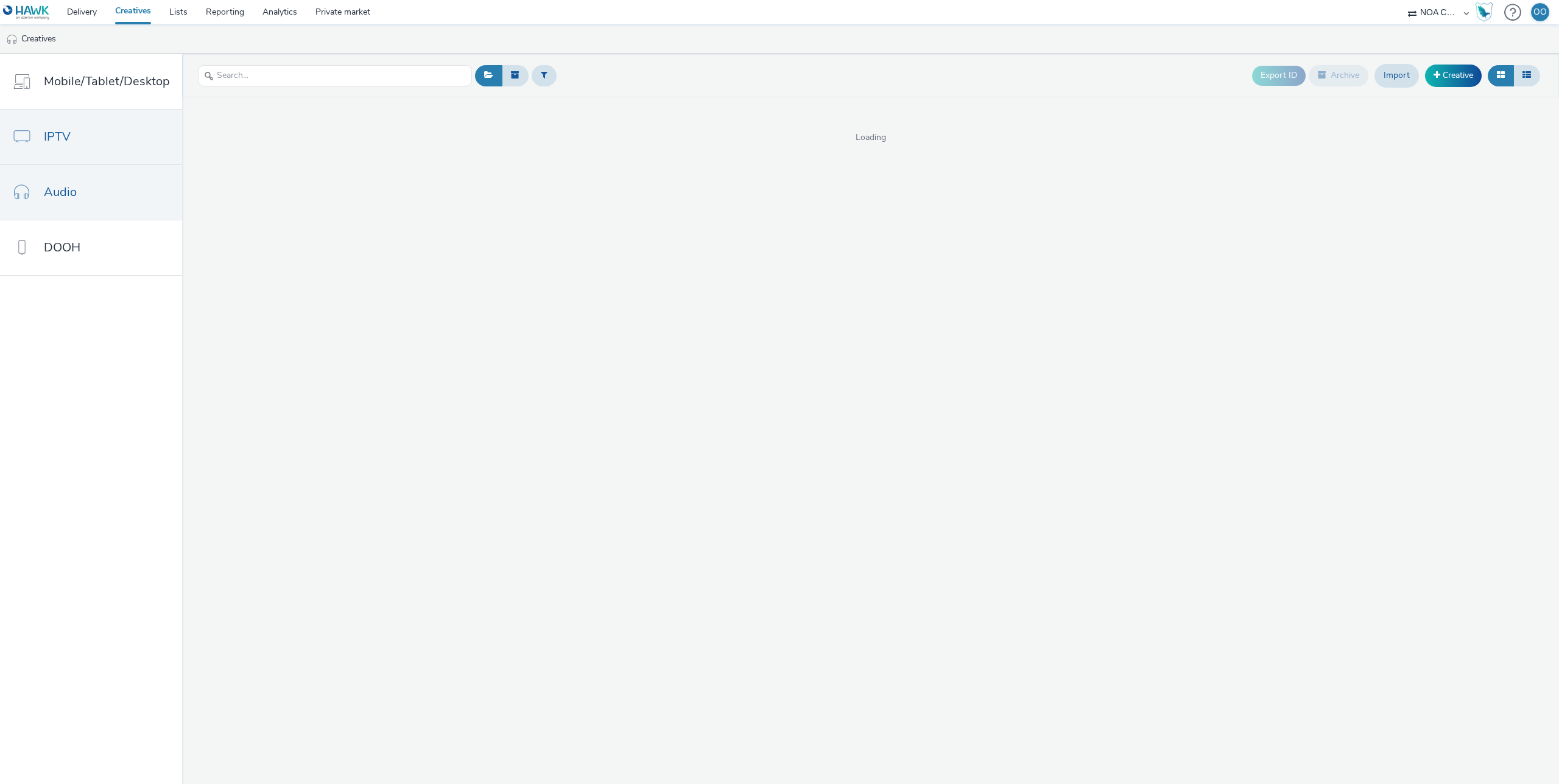
click at [76, 141] on link "IPTV" at bounding box center [91, 137] width 182 height 55
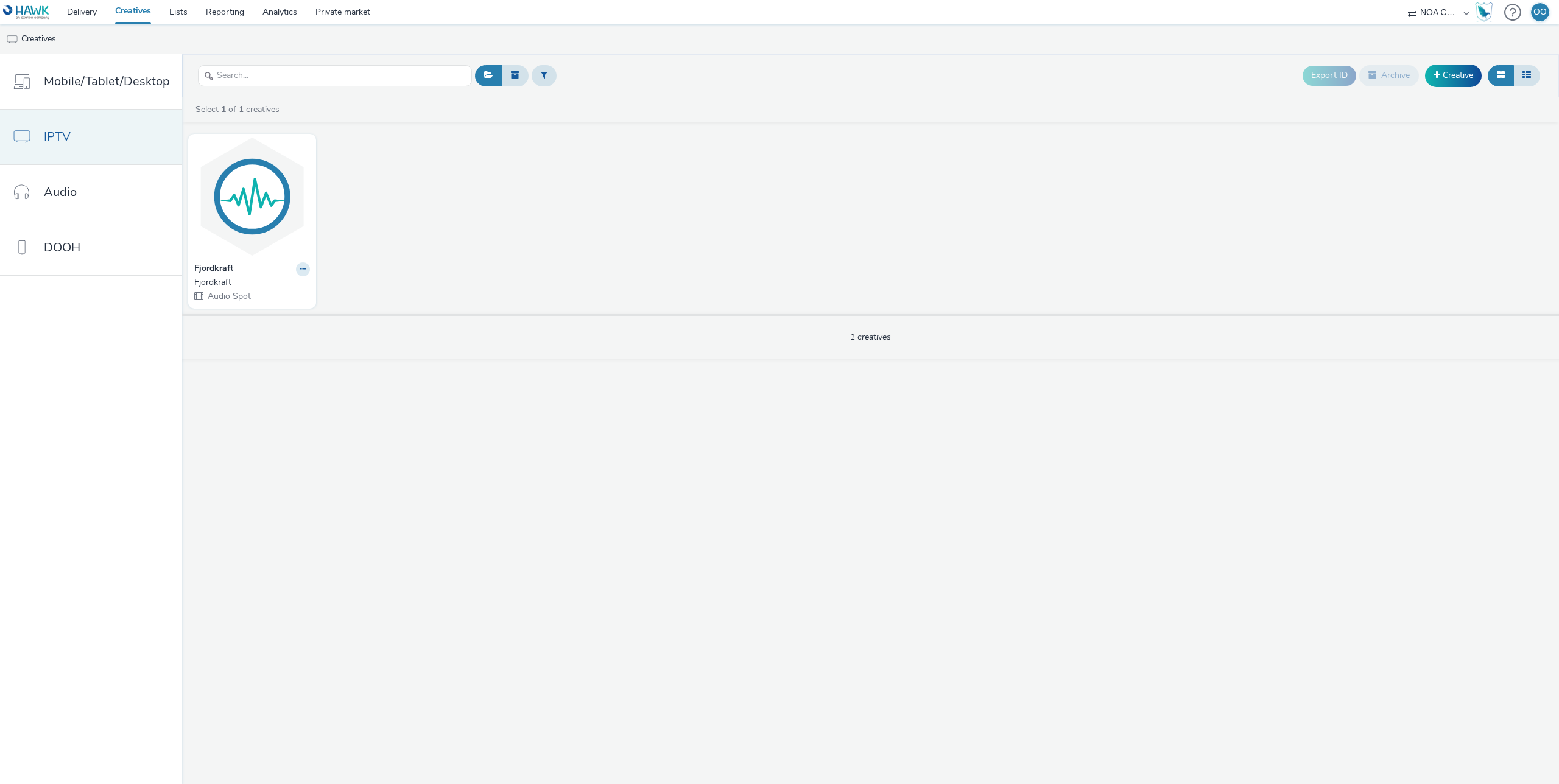
click at [93, 132] on link "IPTV" at bounding box center [91, 137] width 182 height 55
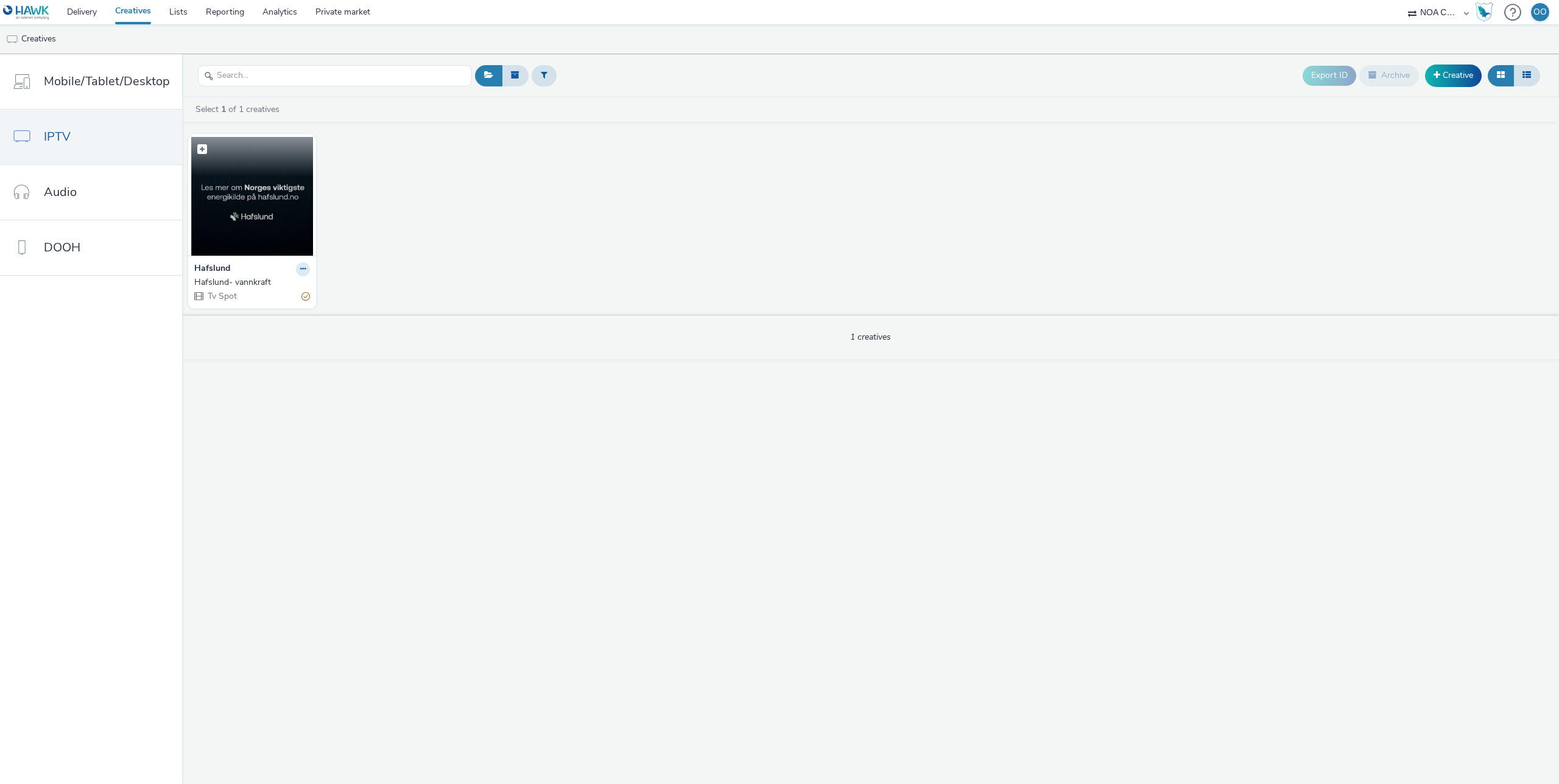
click at [255, 212] on img at bounding box center [251, 196] width 121 height 119
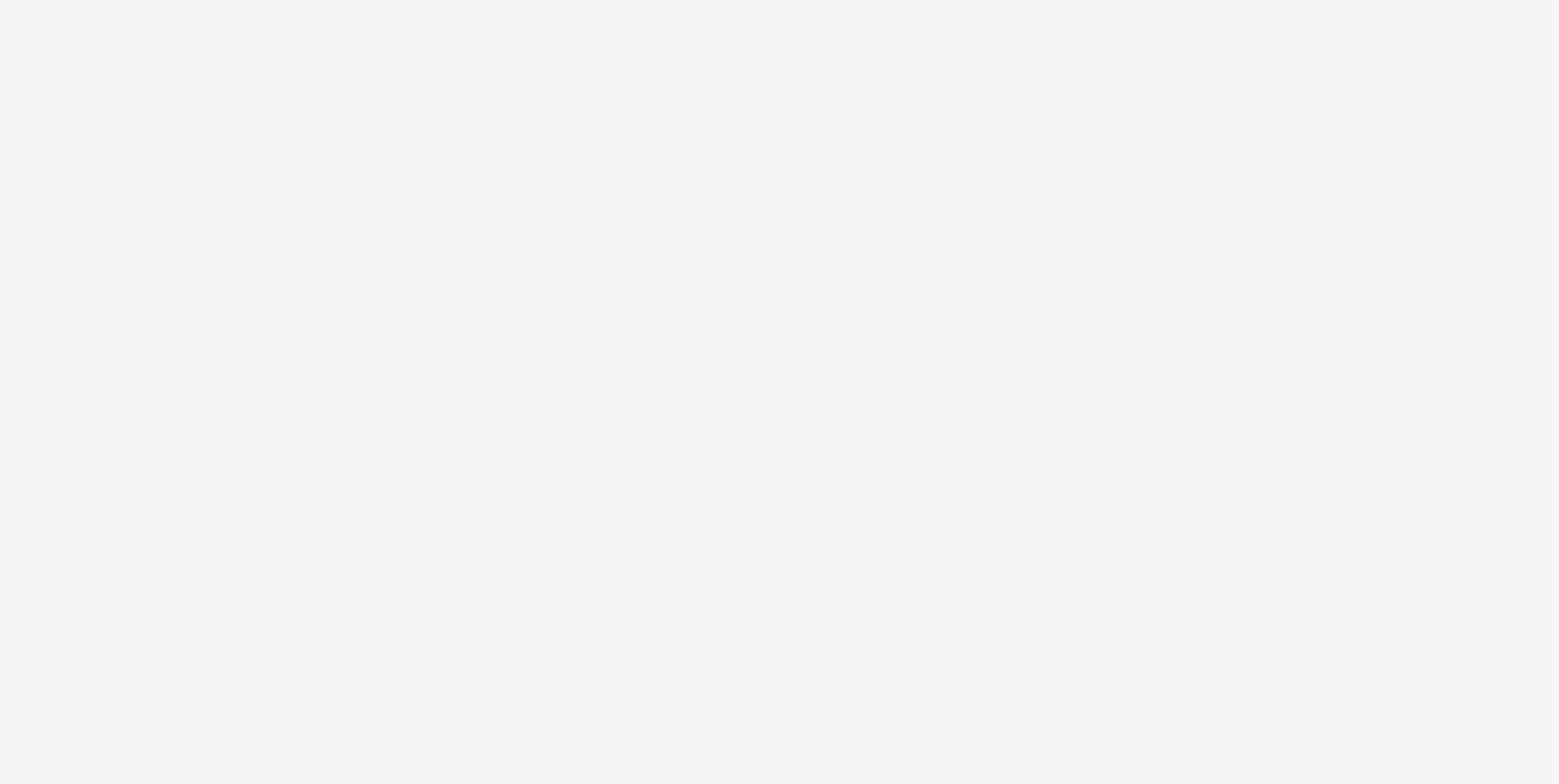
select select "d75b620b-d168-4544-9c23-465456c2ed0f"
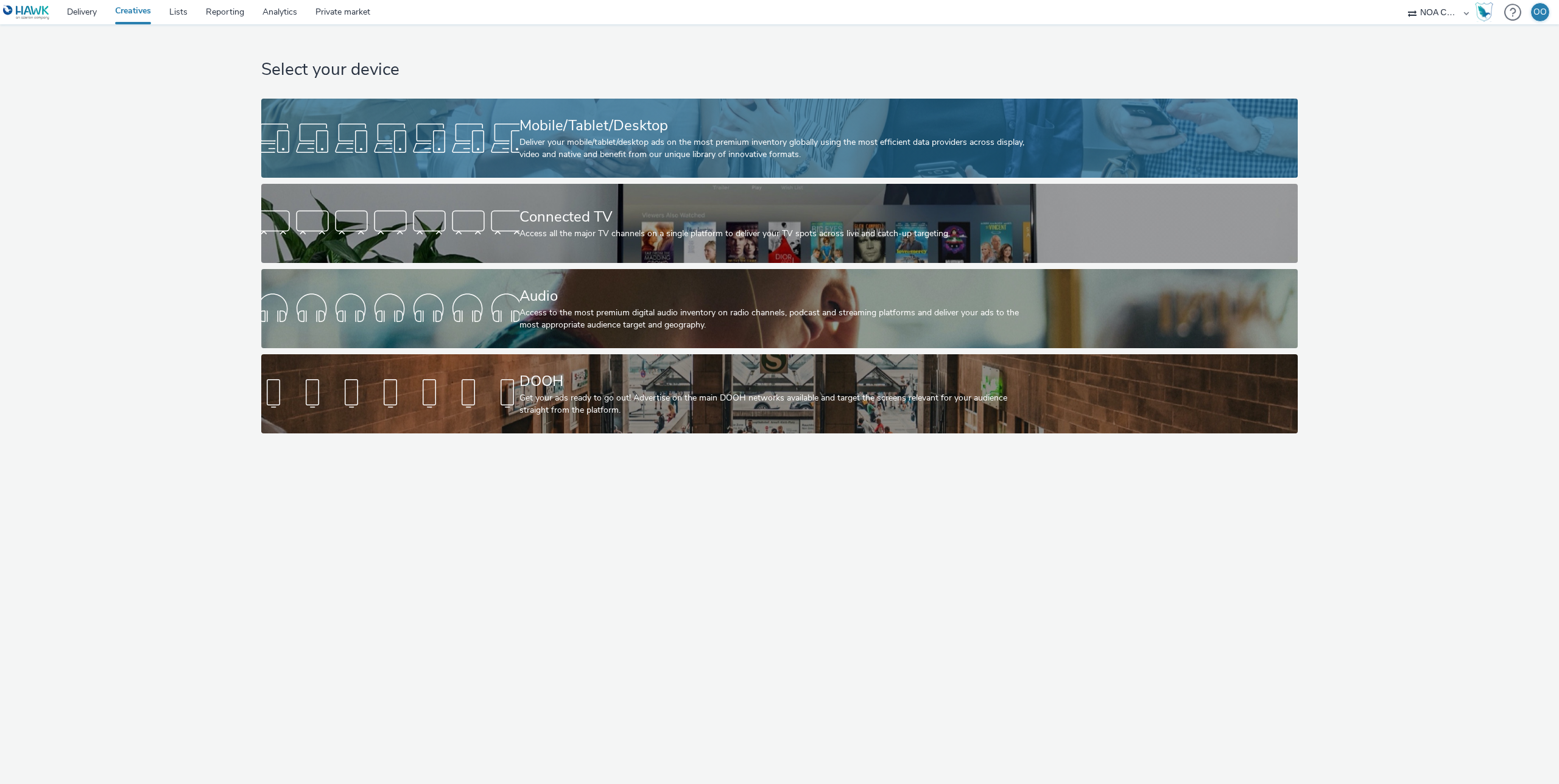
click at [547, 135] on div "Mobile/Tablet/Desktop" at bounding box center [777, 126] width 516 height 21
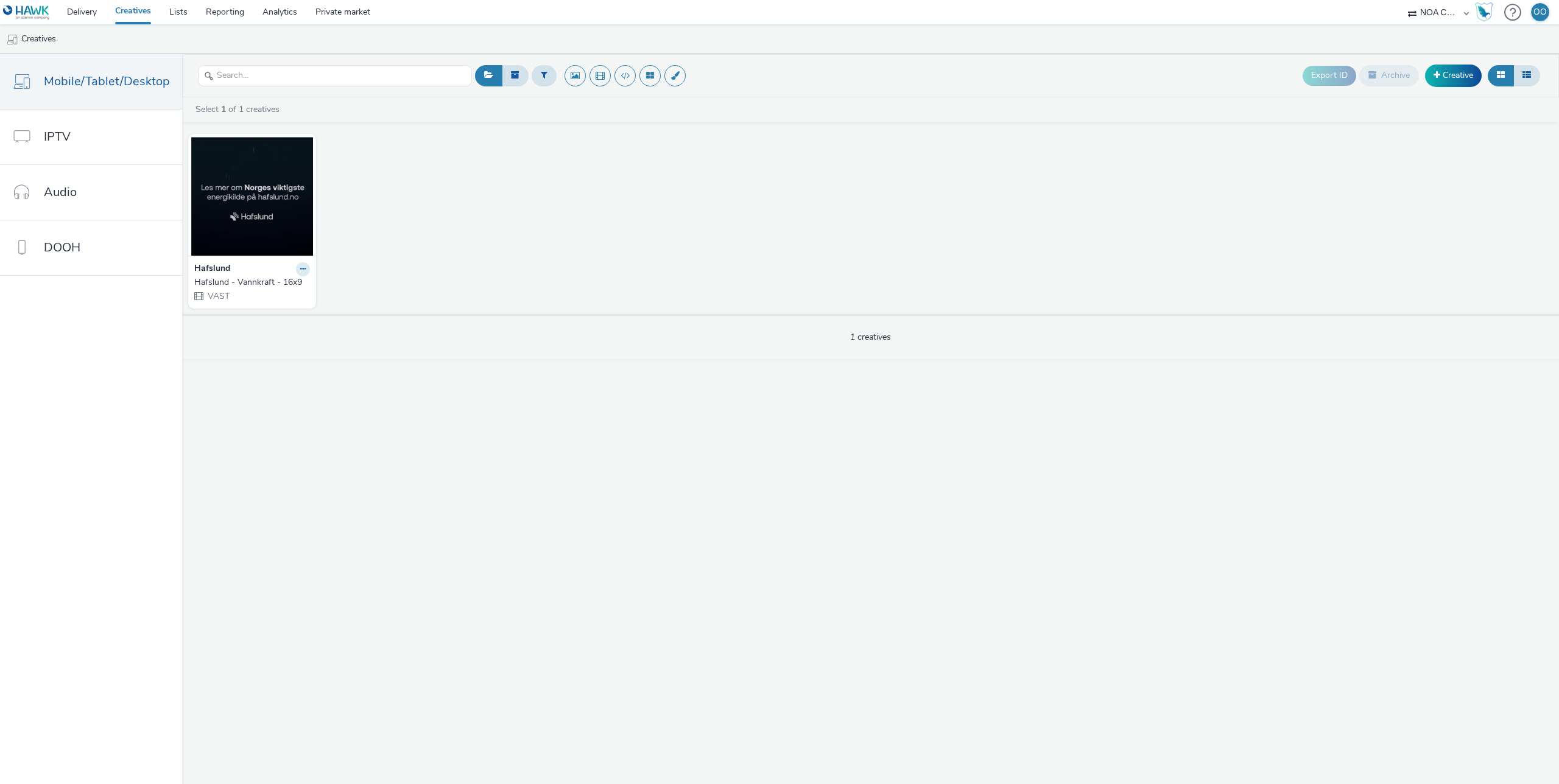
click at [135, 14] on link "Creatives" at bounding box center [133, 12] width 54 height 25
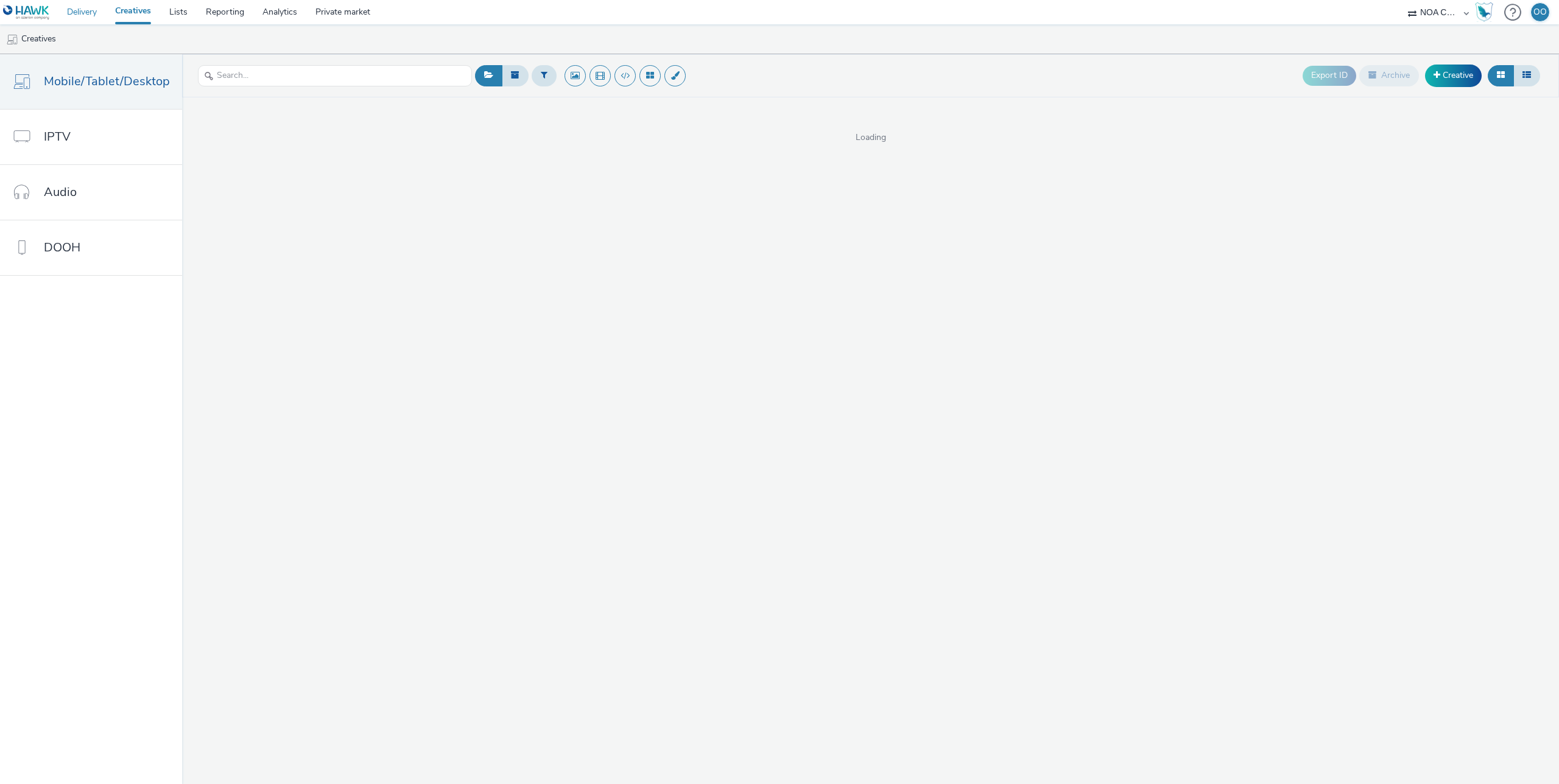
click at [87, 14] on link "Delivery" at bounding box center [81, 12] width 48 height 25
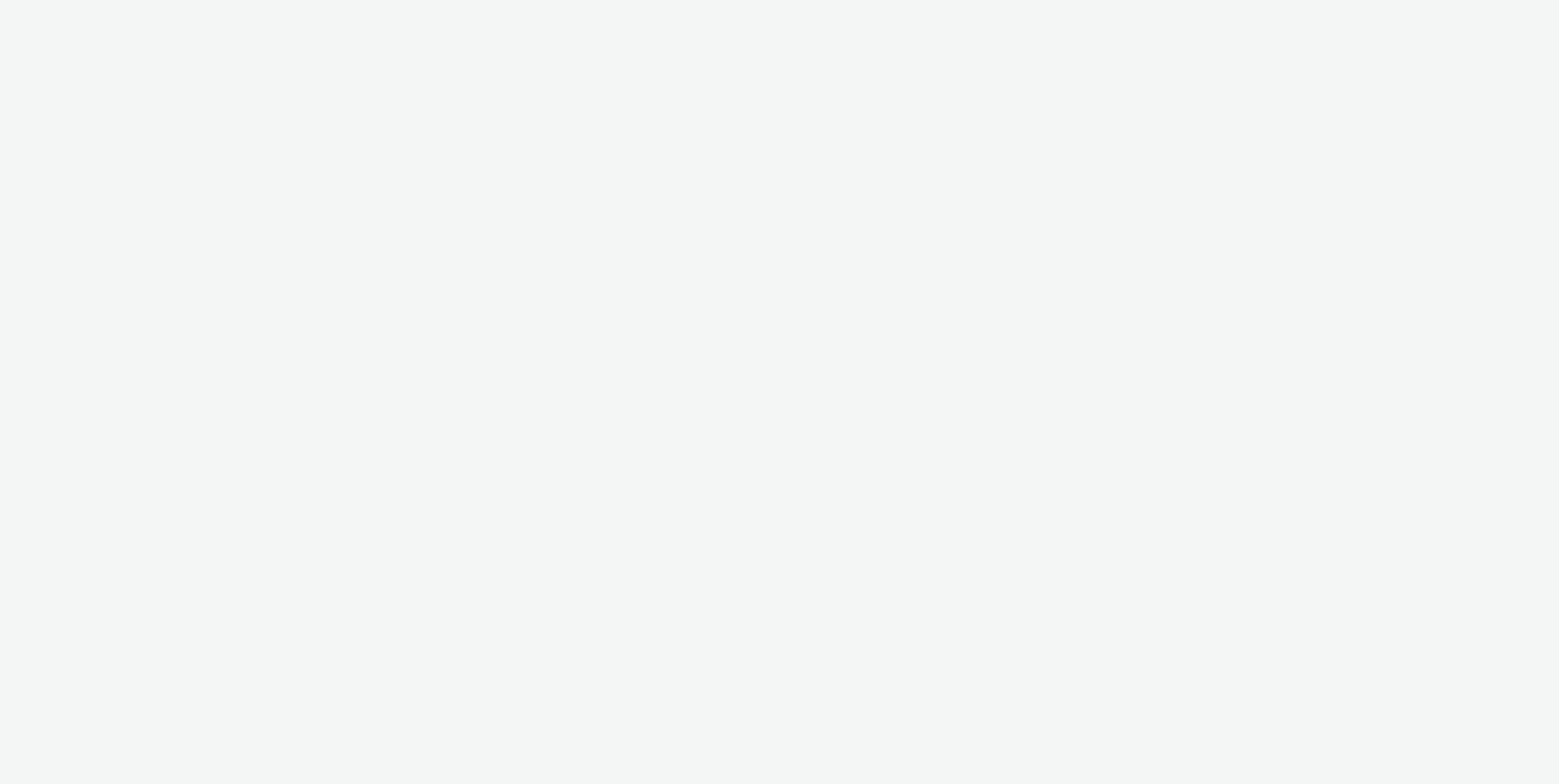
select select "d75b620b-d168-4544-9c23-465456c2ed0f"
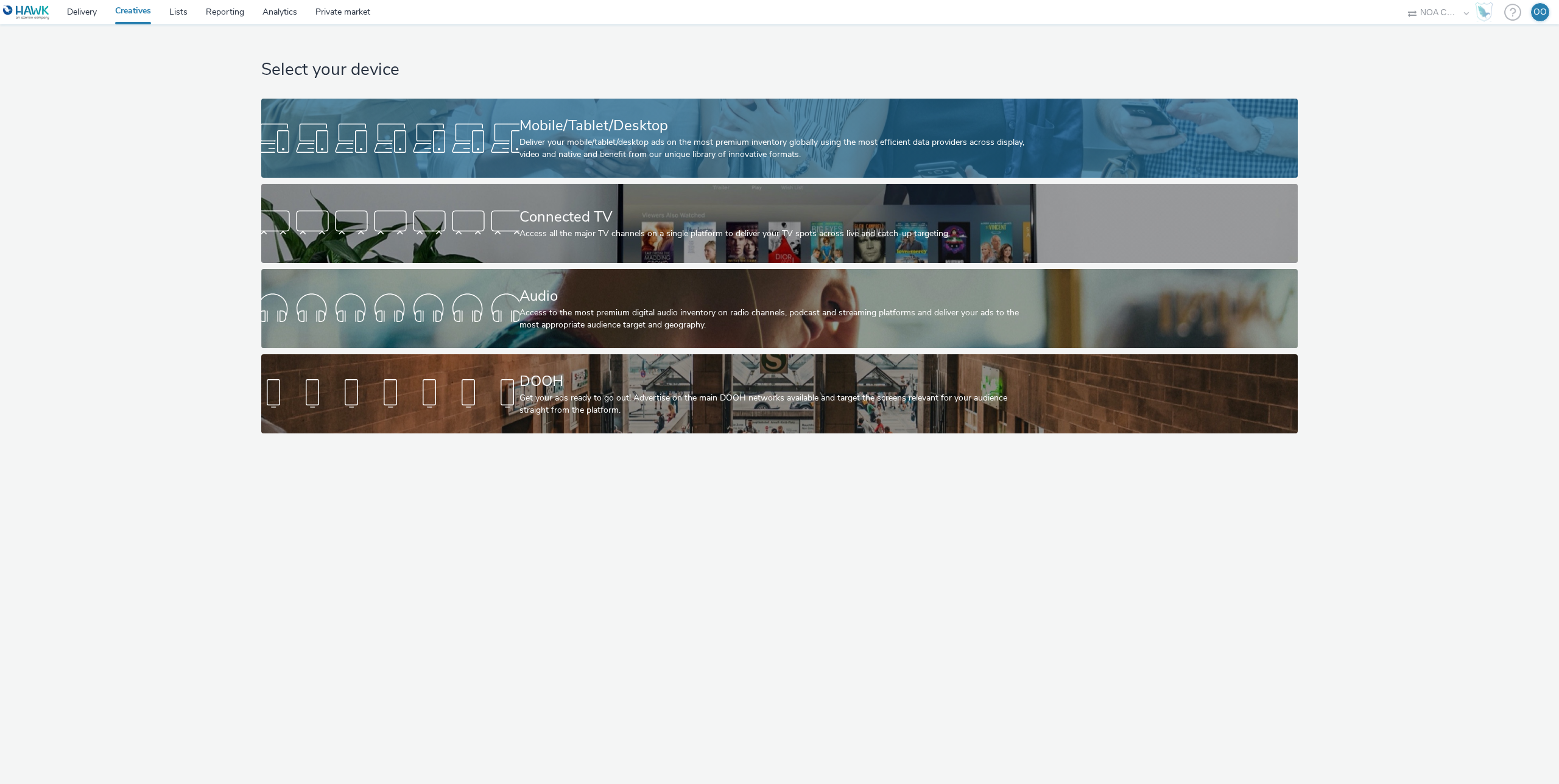
click at [495, 137] on div at bounding box center [390, 138] width 258 height 39
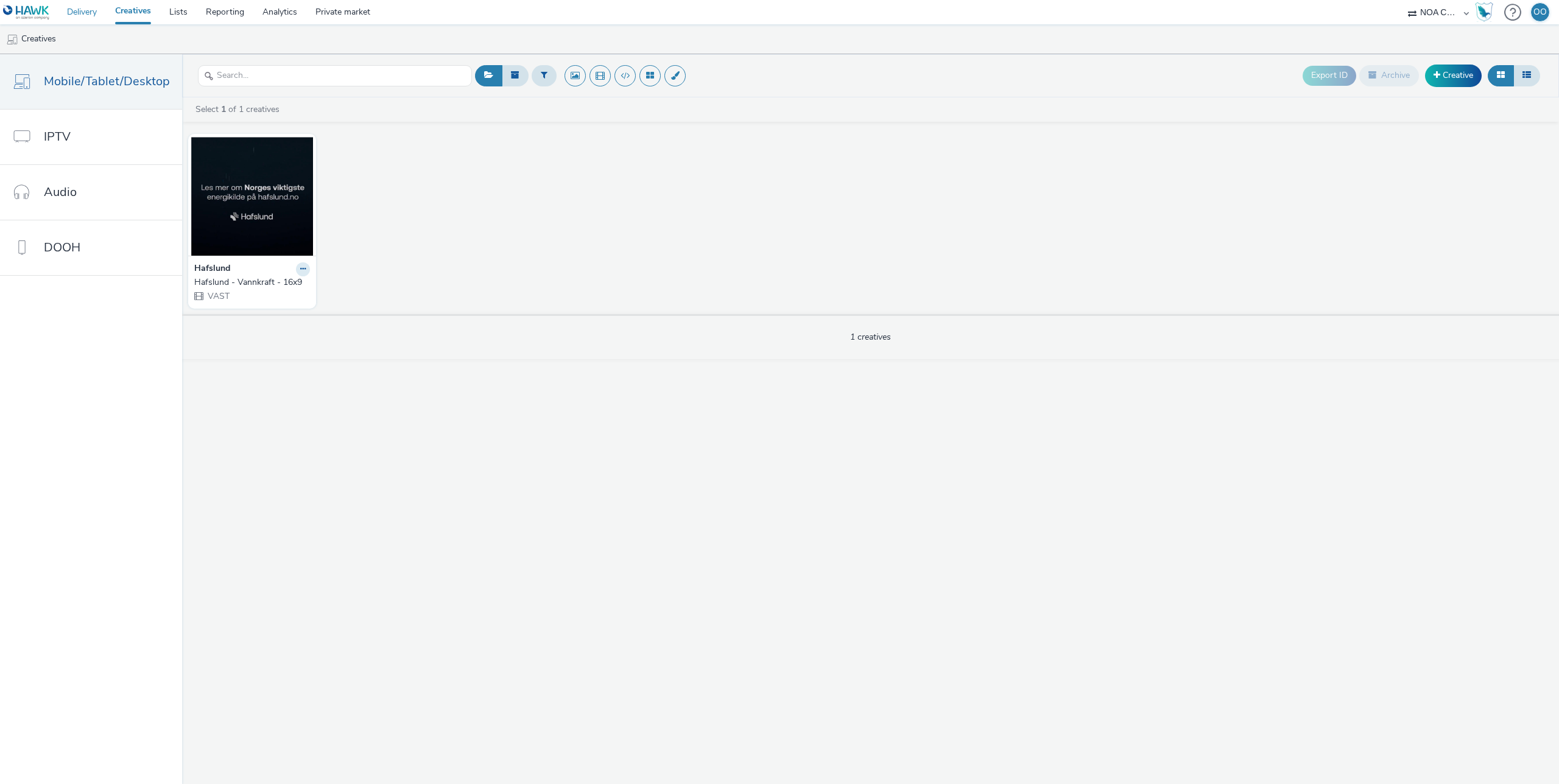
click at [87, 17] on link "Delivery" at bounding box center [81, 12] width 48 height 25
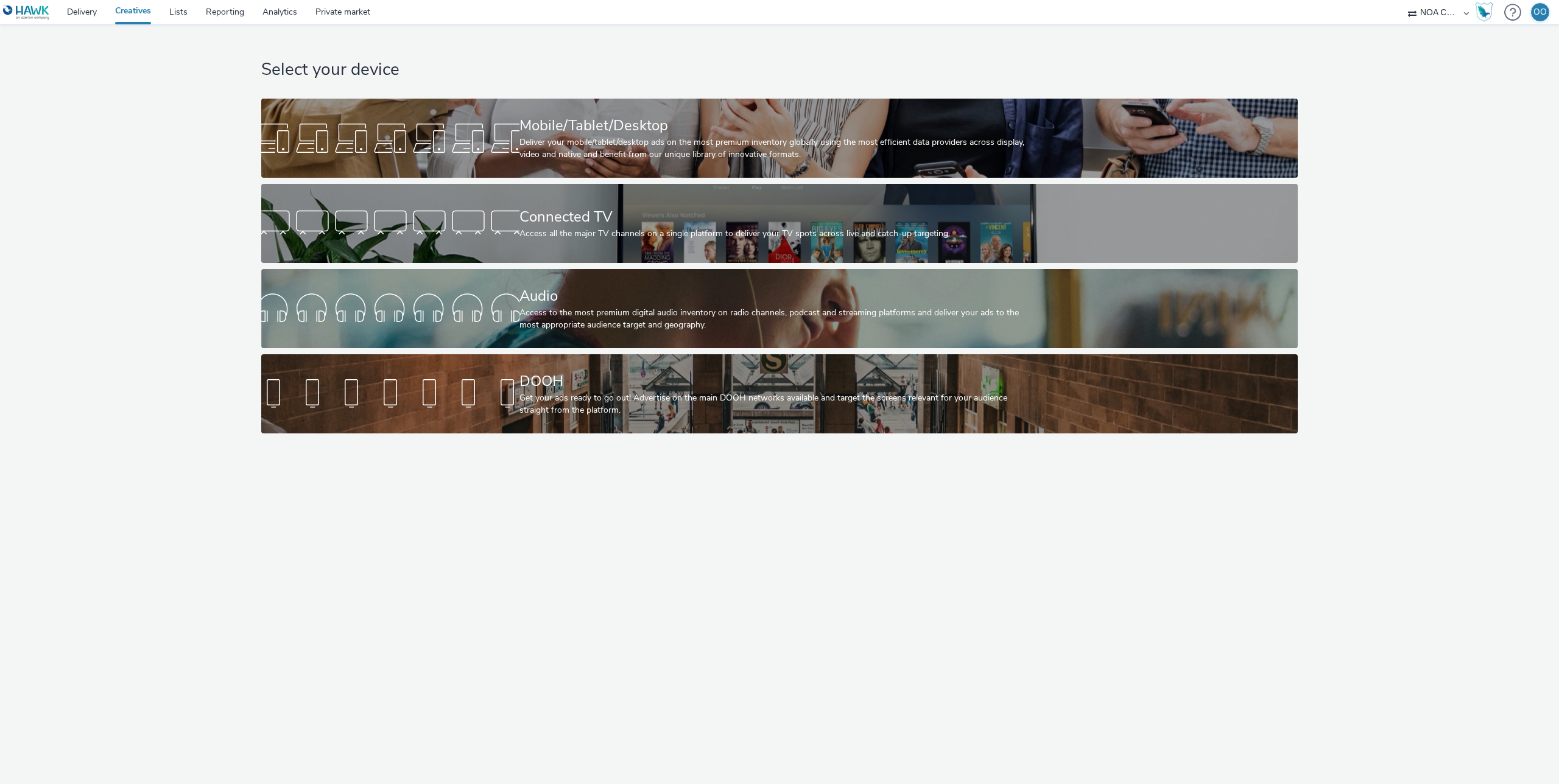
select select "d75b620b-d168-4544-9c23-465456c2ed0f"
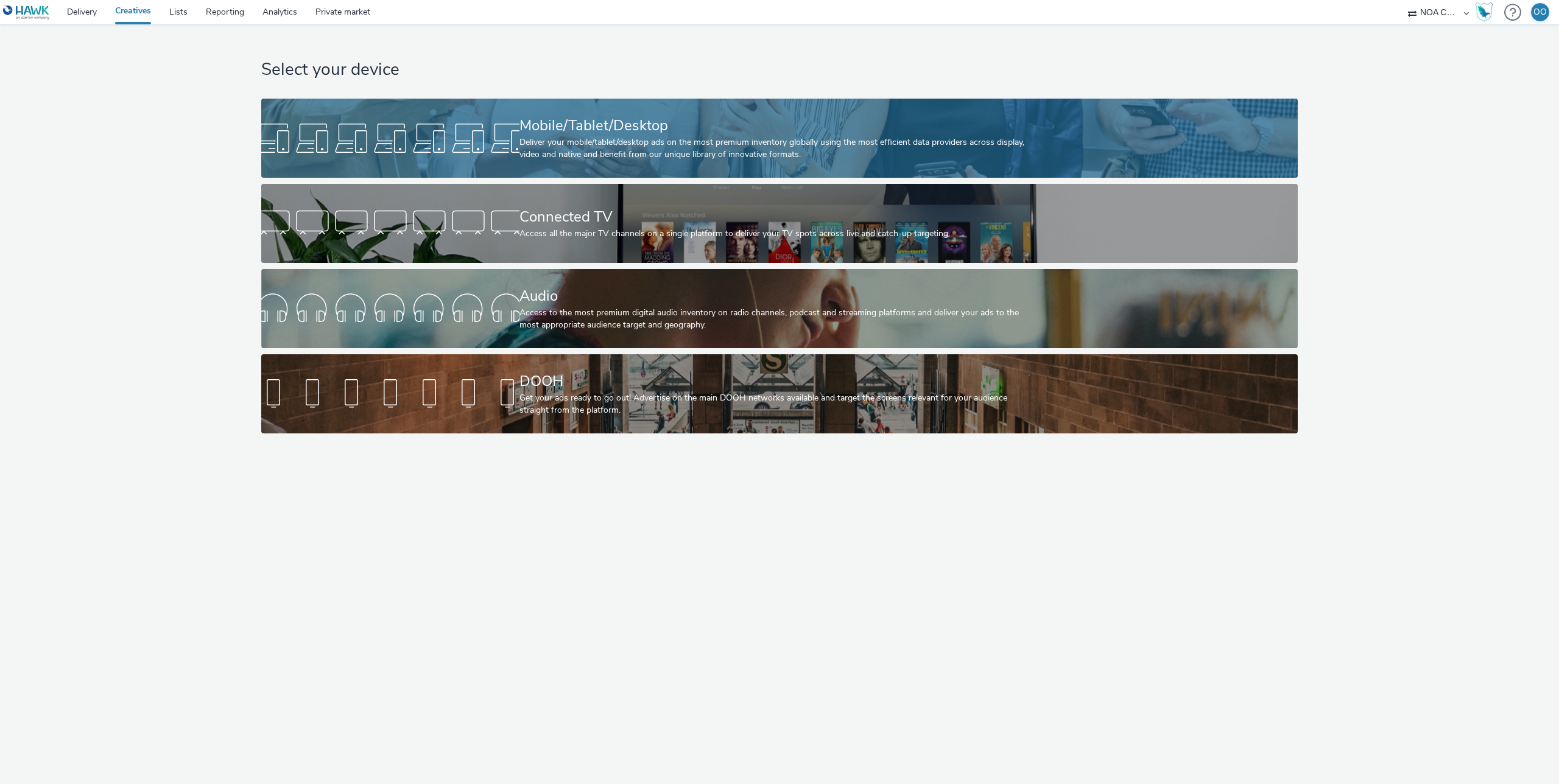
click at [499, 126] on div at bounding box center [390, 138] width 258 height 39
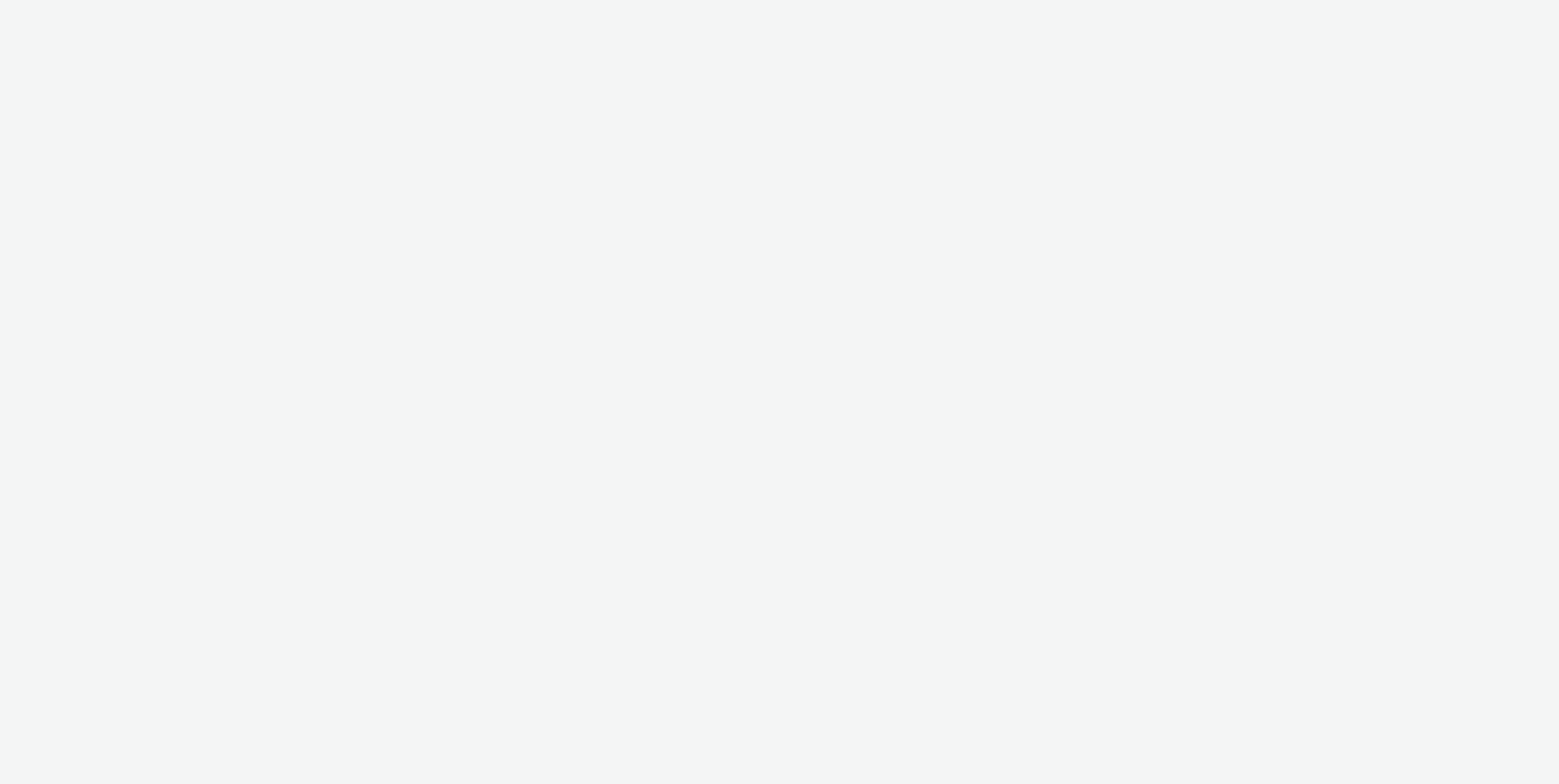
select select "d75b620b-d168-4544-9c23-465456c2ed0f"
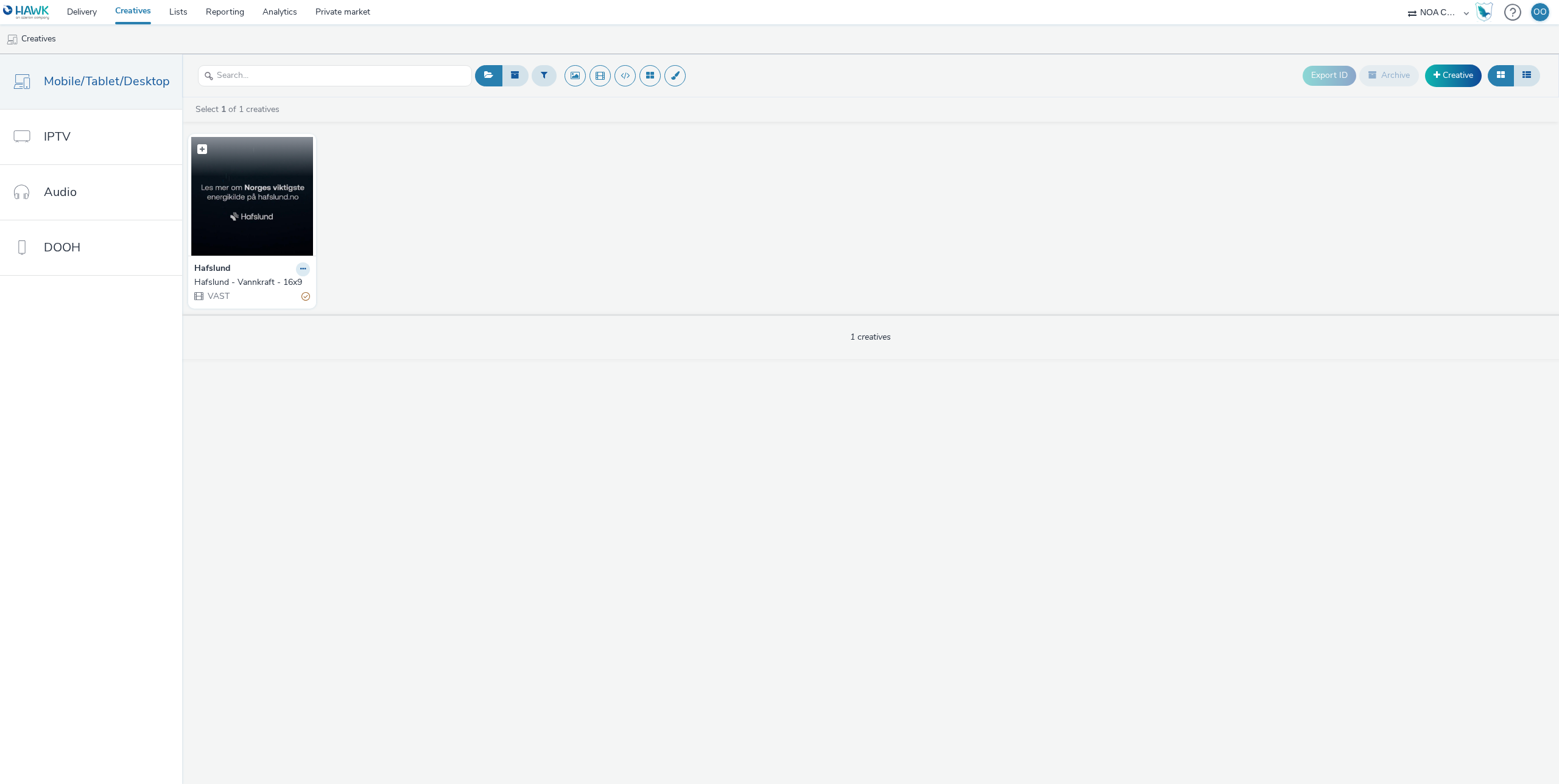
click at [227, 200] on img at bounding box center [251, 196] width 121 height 119
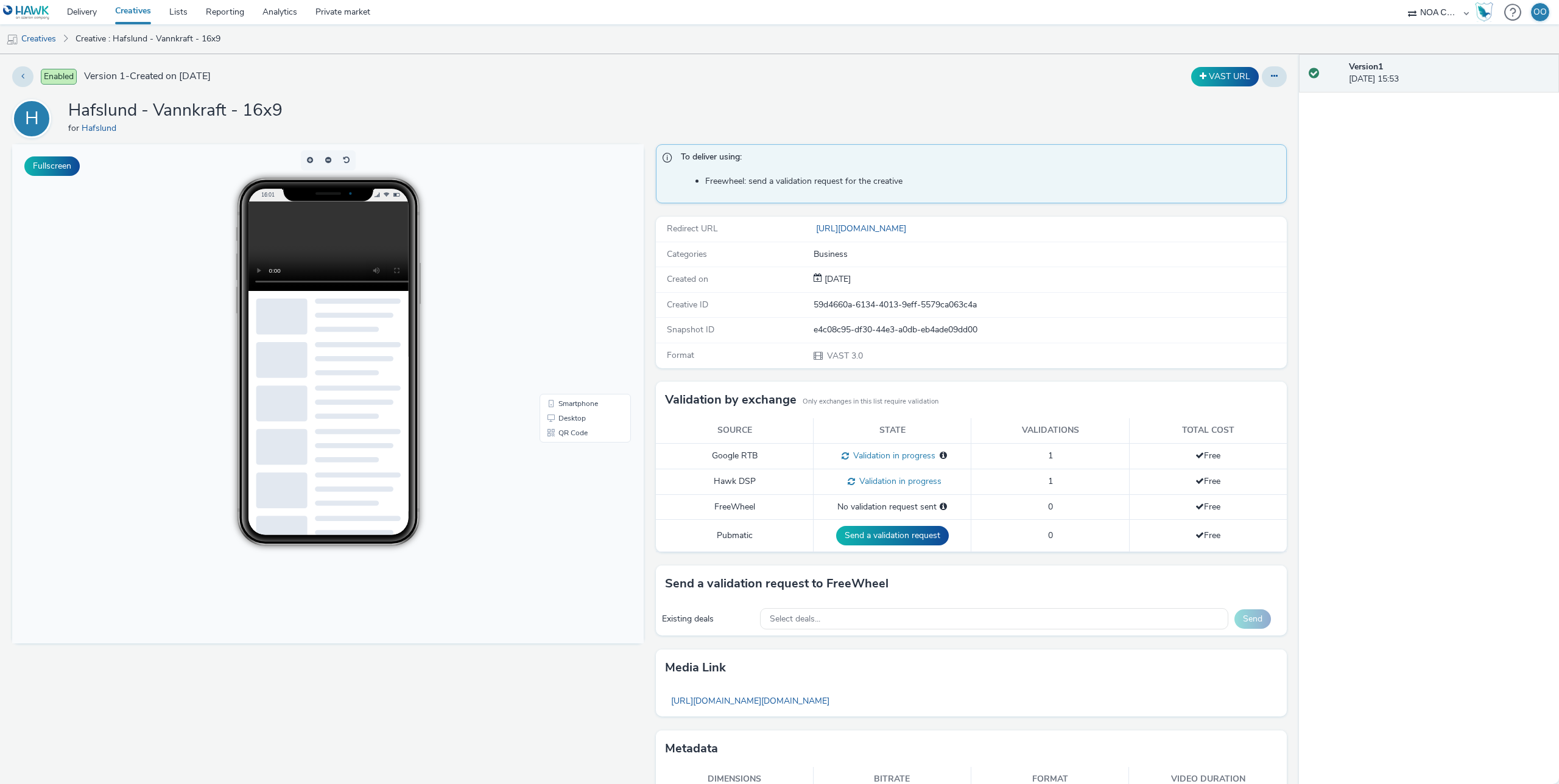
click at [647, 320] on div "Fullscreen" at bounding box center [330, 487] width 637 height 686
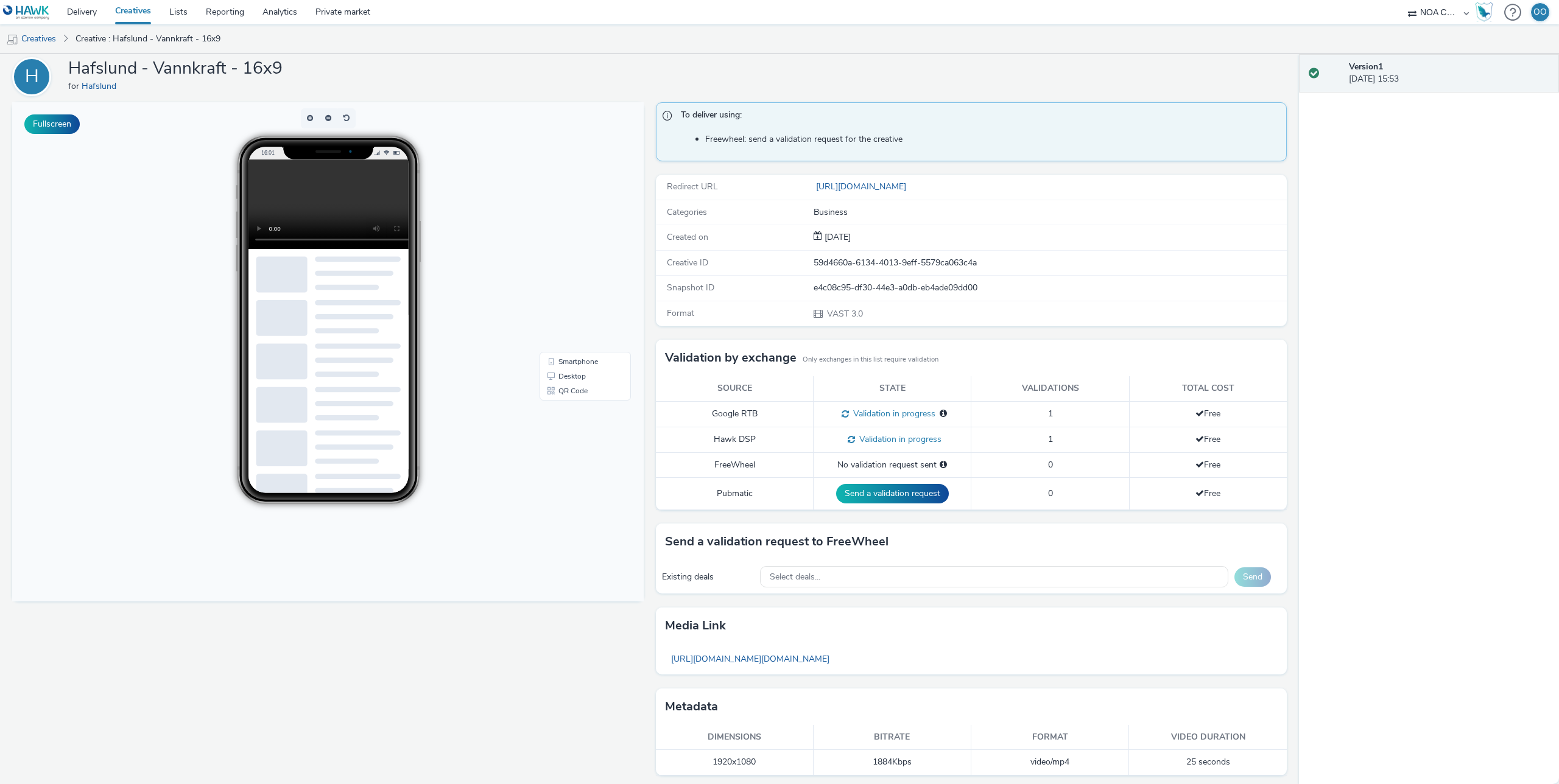
scroll to position [47, 0]
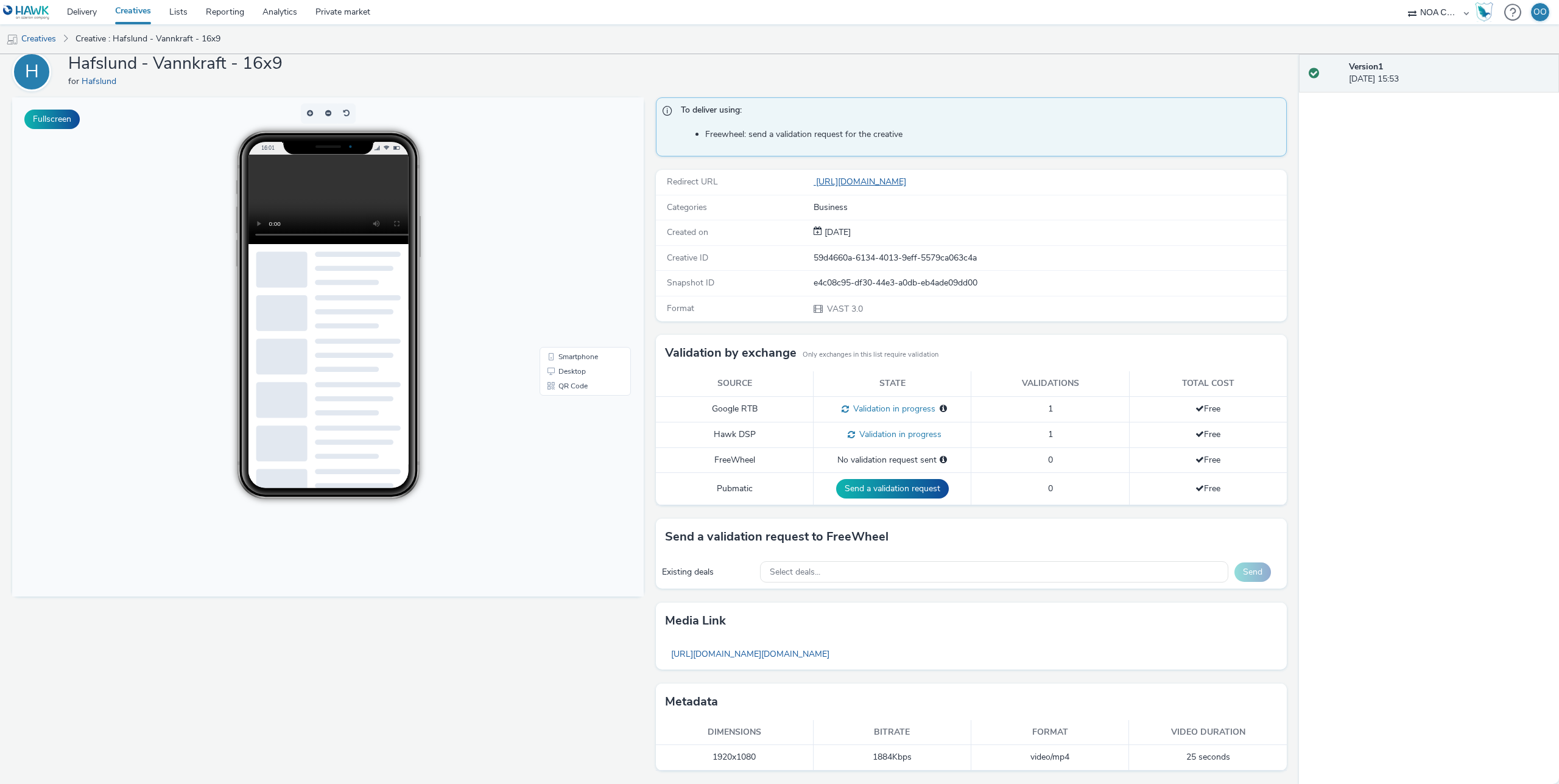
copy link "https://www.hafslund.no/vannkraft-kampanjeside25"
click at [1176, 280] on div "e4c08c95-df30-44e3-a0db-eb4ade09dd00" at bounding box center [1050, 283] width 473 height 12
